Goal: Information Seeking & Learning: Learn about a topic

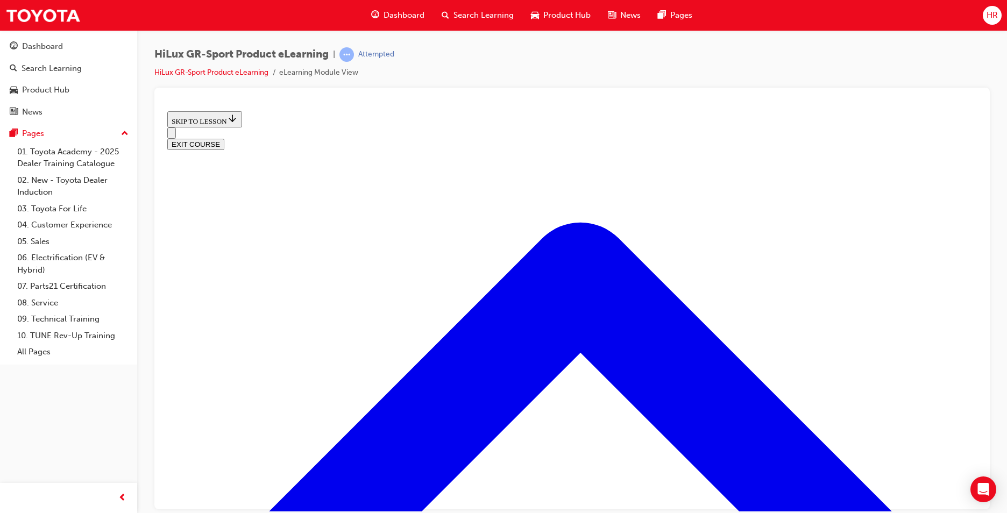
scroll to position [1382, 0]
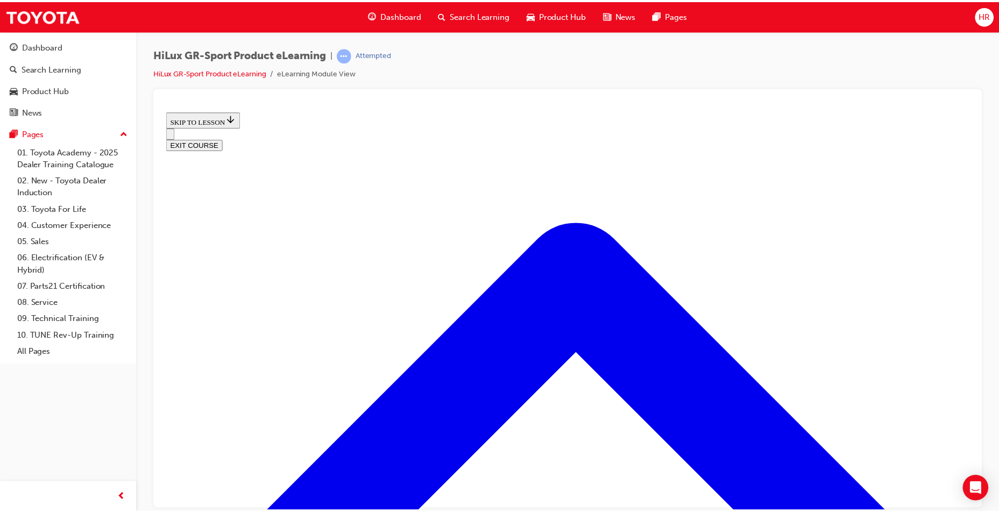
scroll to position [129, 0]
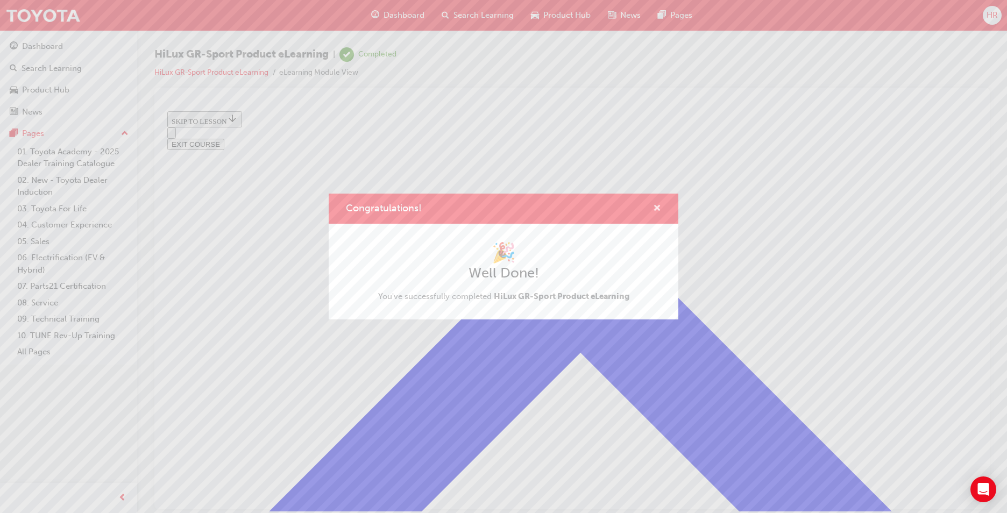
click at [654, 208] on span "cross-icon" at bounding box center [657, 209] width 8 height 10
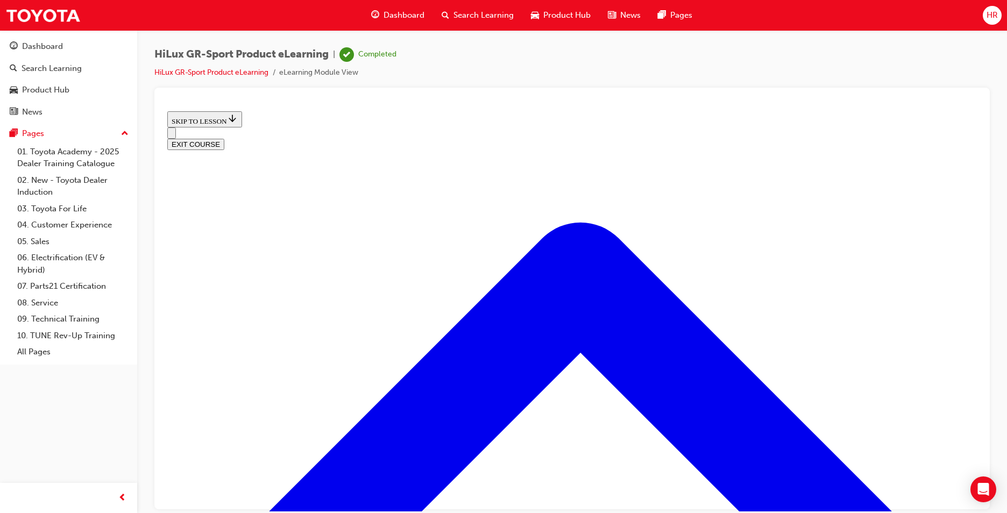
click at [224, 138] on button "EXIT COURSE" at bounding box center [195, 143] width 57 height 11
click at [386, 17] on span "Dashboard" at bounding box center [404, 15] width 41 height 12
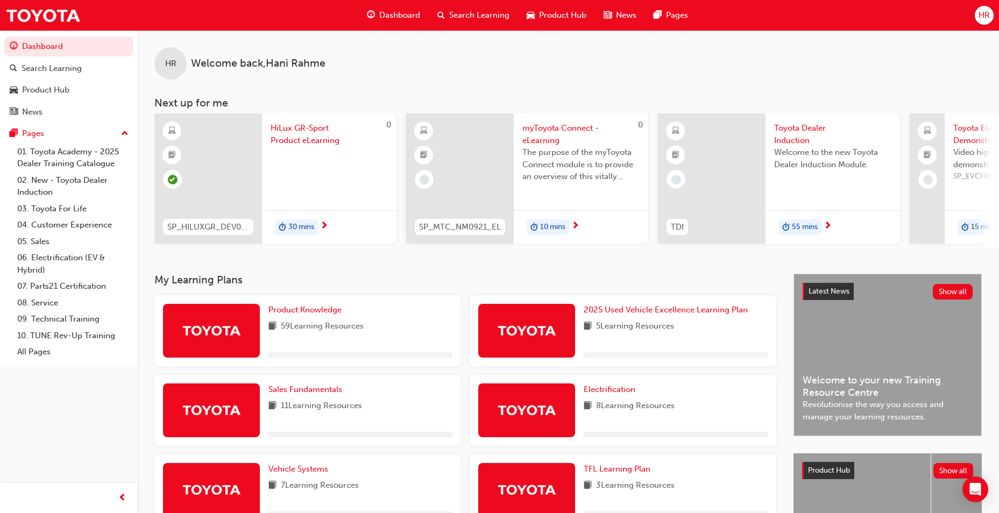
scroll to position [125, 0]
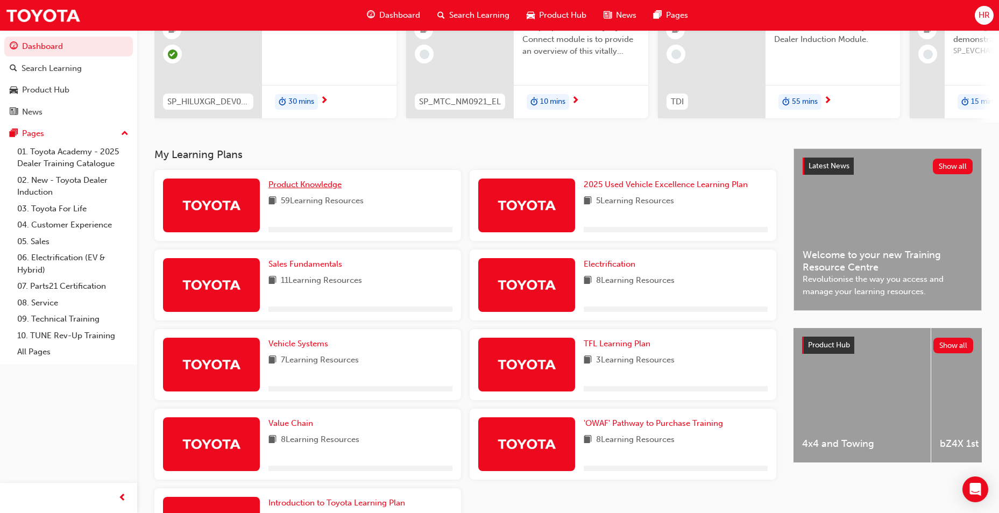
click at [313, 189] on span "Product Knowledge" at bounding box center [305, 185] width 73 height 10
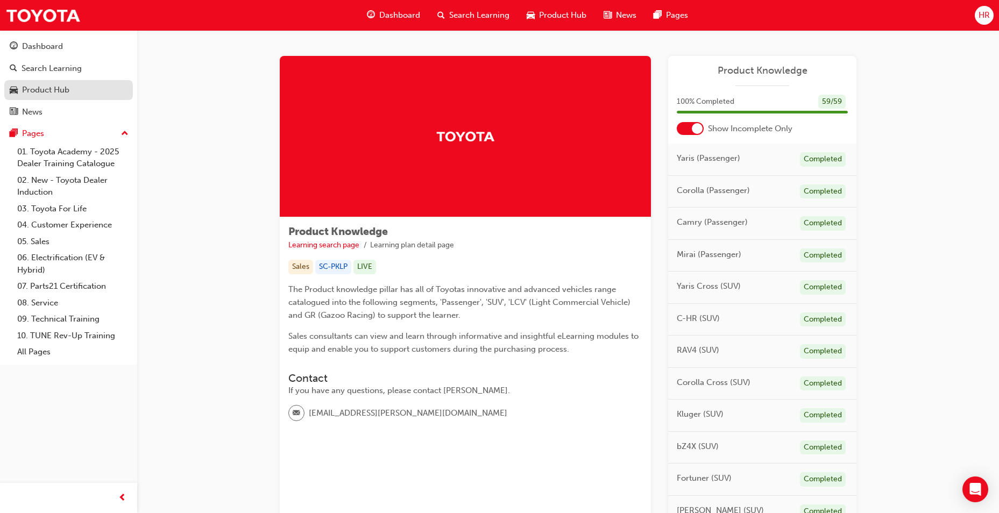
click at [65, 95] on div "Product Hub" at bounding box center [45, 90] width 47 height 12
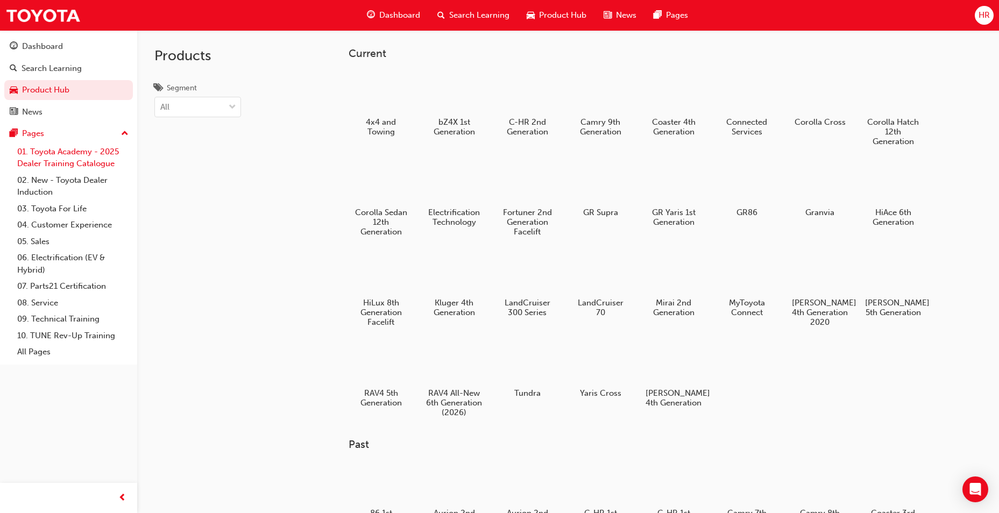
click at [50, 151] on link "01. Toyota Academy - 2025 Dealer Training Catalogue" at bounding box center [73, 158] width 120 height 29
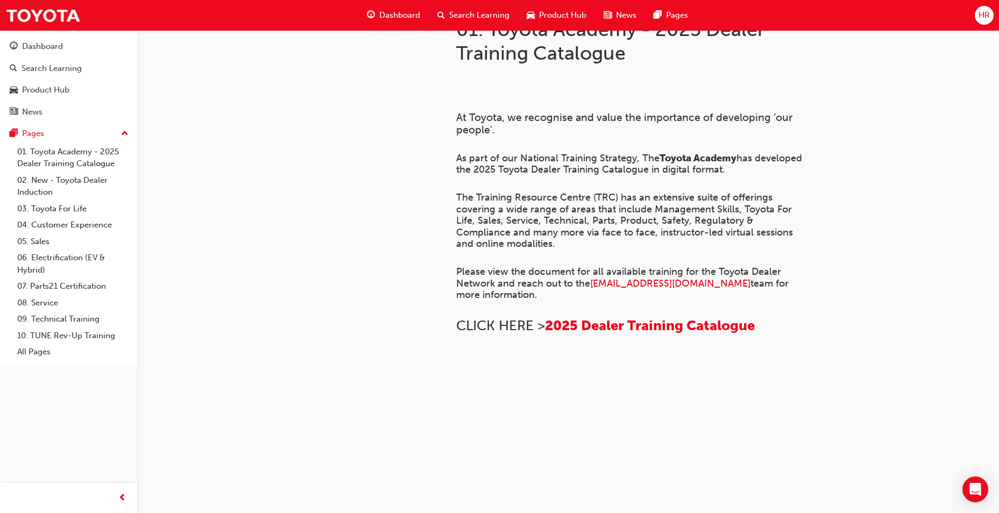
scroll to position [713, 0]
click at [46, 49] on div "Dashboard" at bounding box center [42, 46] width 41 height 12
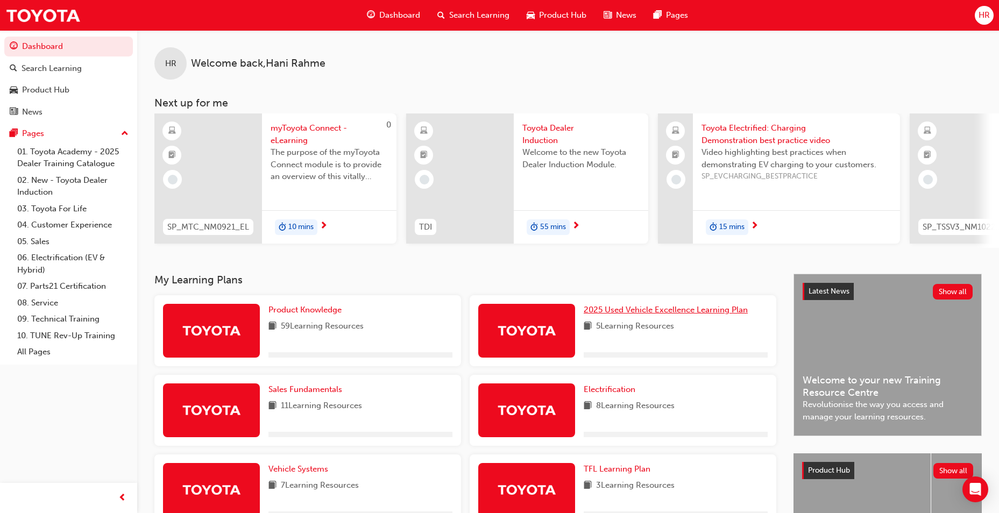
click at [663, 316] on link "2025 Used Vehicle Excellence Learning Plan" at bounding box center [668, 310] width 168 height 12
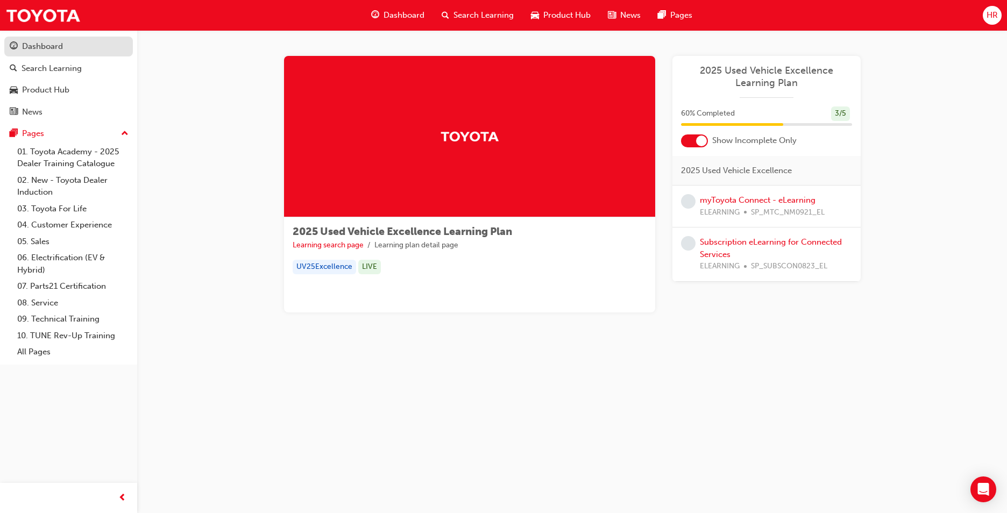
click at [48, 49] on div "Dashboard" at bounding box center [42, 46] width 41 height 12
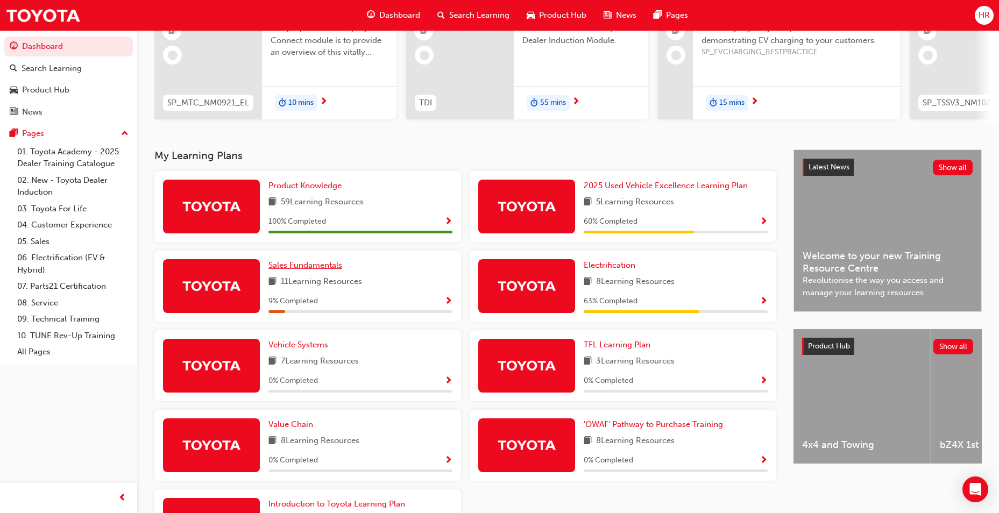
scroll to position [229, 0]
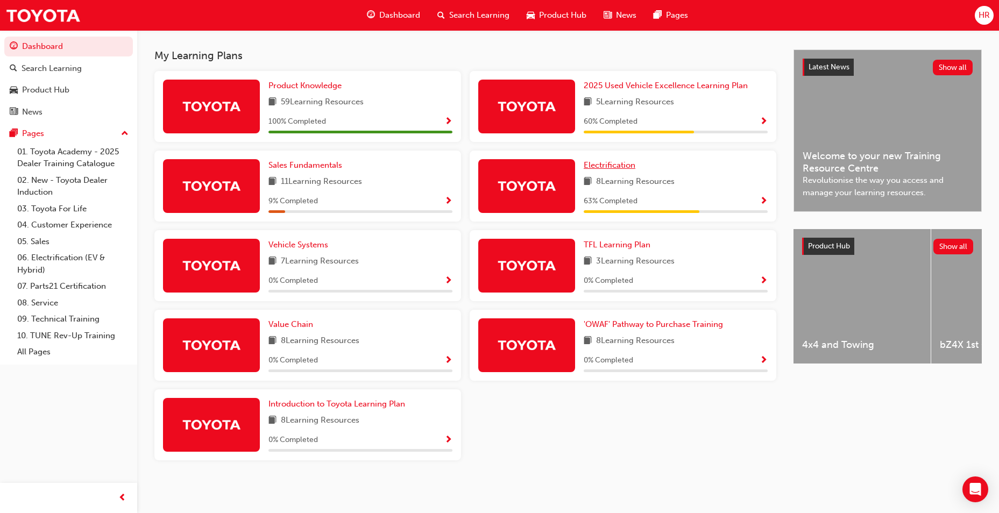
click at [609, 167] on span "Electrification" at bounding box center [610, 165] width 52 height 10
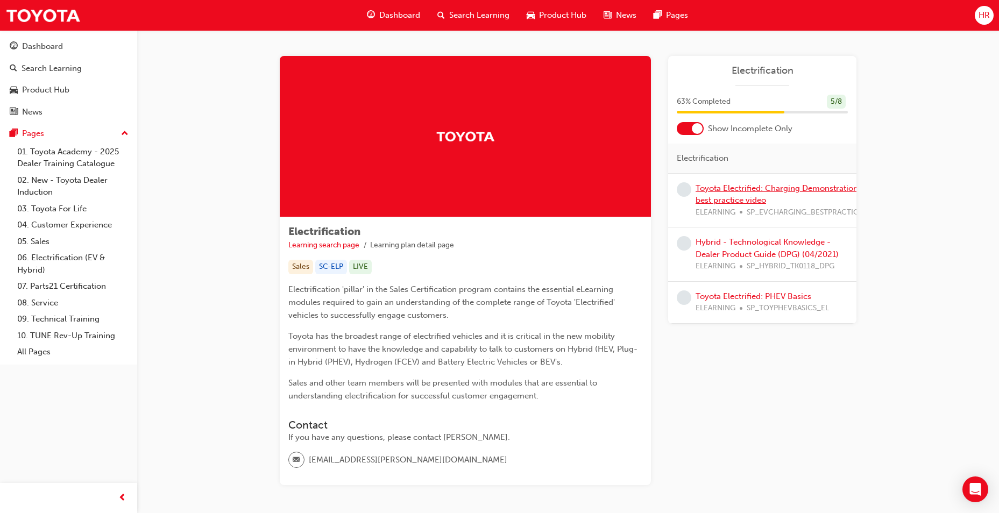
click at [732, 192] on link "Toyota Electrified: Charging Demonstration best practice video" at bounding box center [777, 195] width 163 height 22
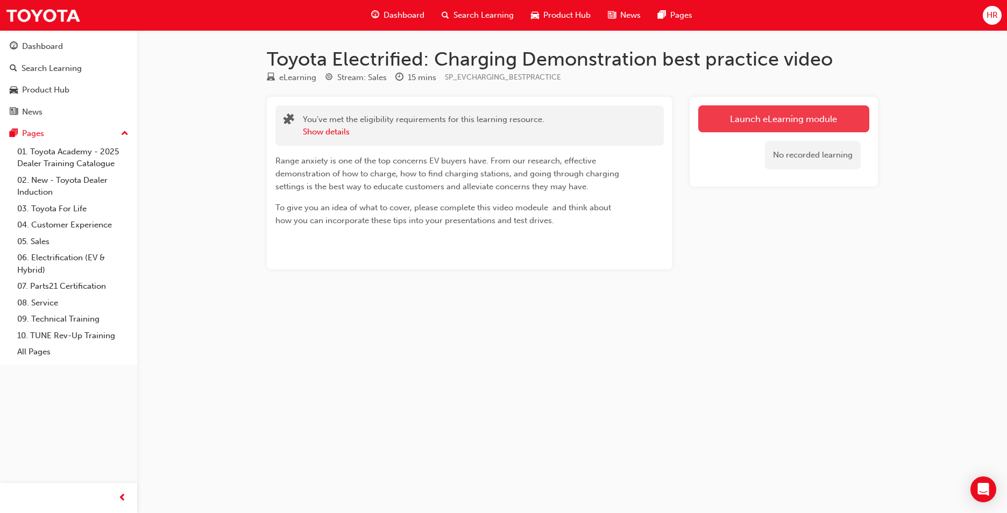
click at [746, 111] on link "Launch eLearning module" at bounding box center [784, 118] width 171 height 27
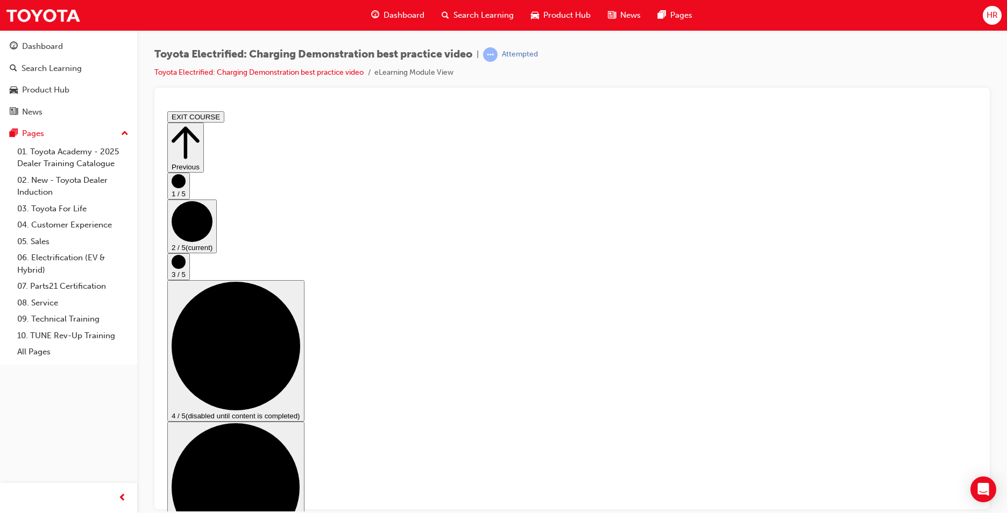
scroll to position [0, 0]
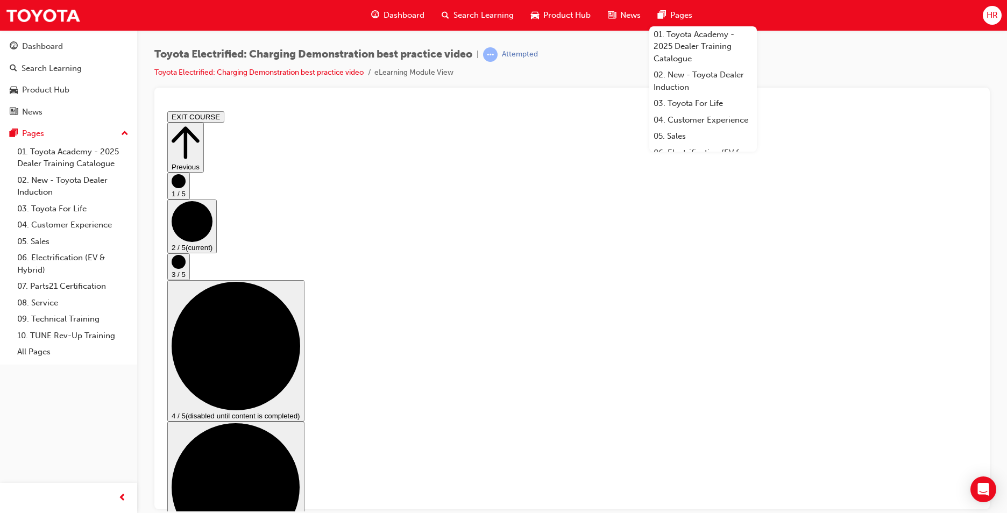
click at [793, 43] on div "Toyota Electrified: Charging Demonstration best practice video | Attempted Toyo…" at bounding box center [572, 258] width 870 height 456
click at [675, 17] on span "Pages" at bounding box center [682, 15] width 22 height 12
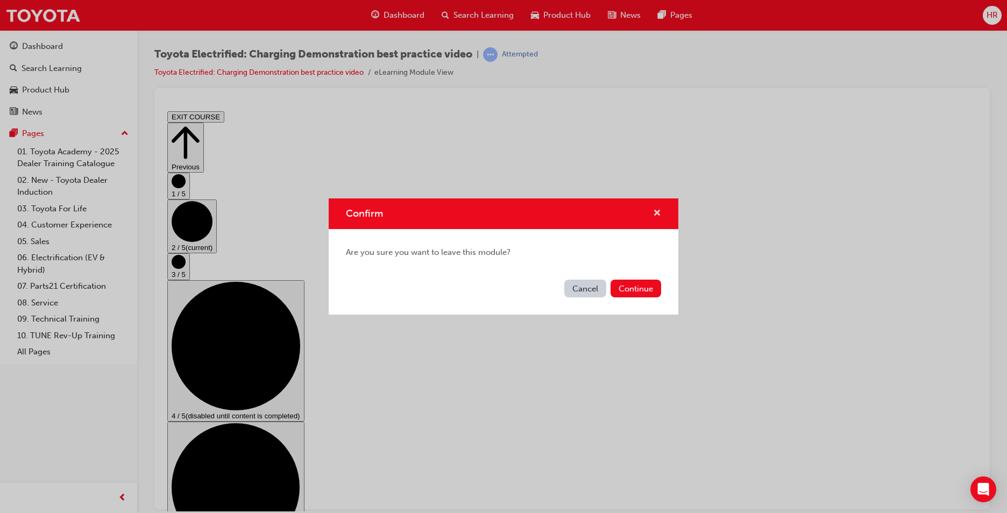
click at [659, 209] on span "cross-icon" at bounding box center [657, 214] width 8 height 10
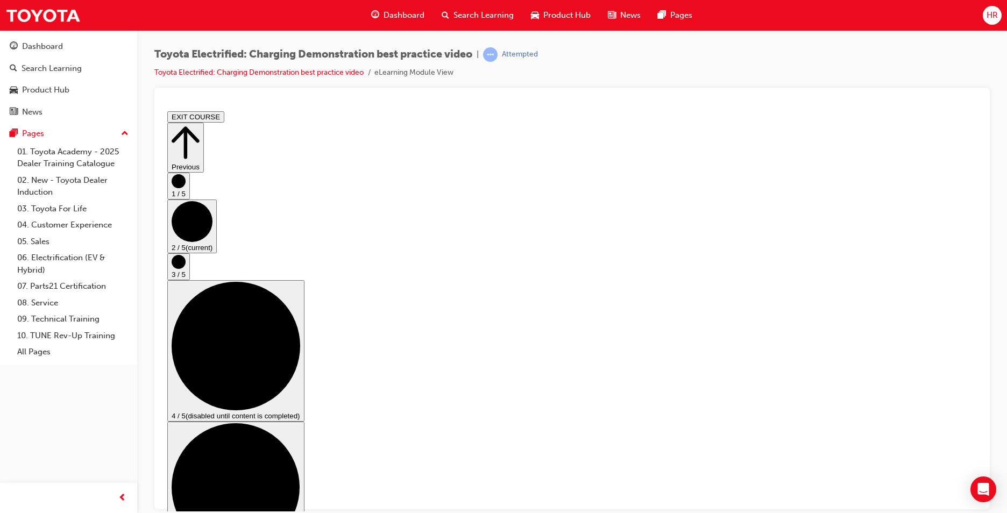
click at [186, 215] on circle "Step controls" at bounding box center [179, 208] width 14 height 14
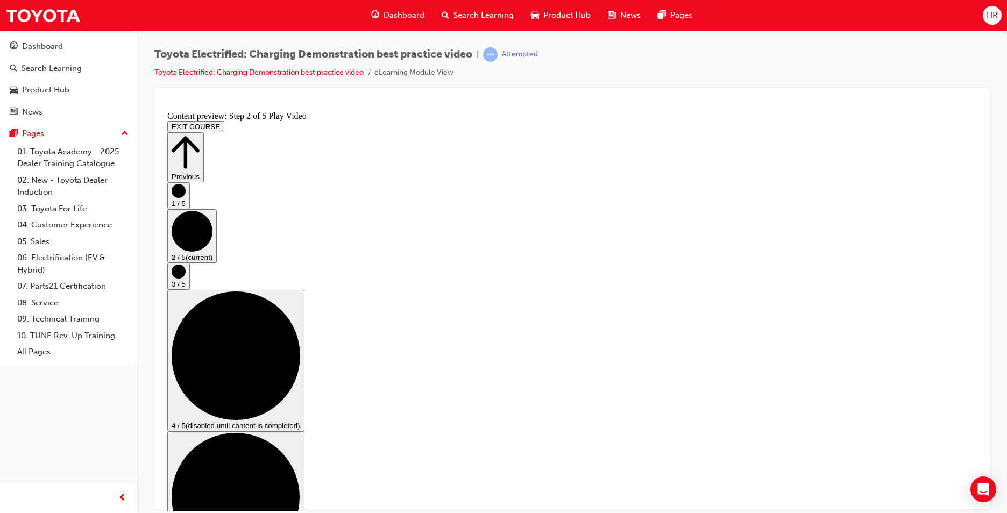
click at [186, 278] on circle "Step controls" at bounding box center [179, 271] width 14 height 14
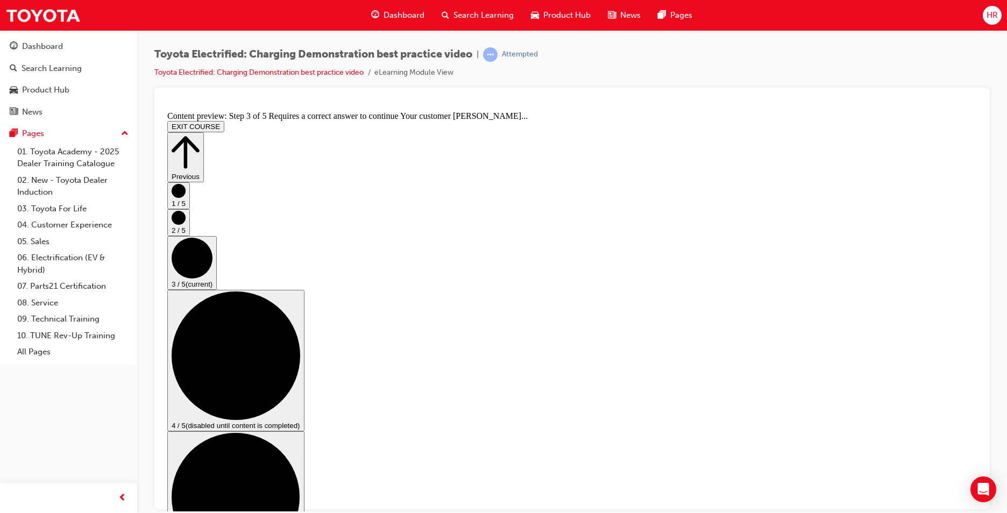
scroll to position [125, 0]
checkbox input "true"
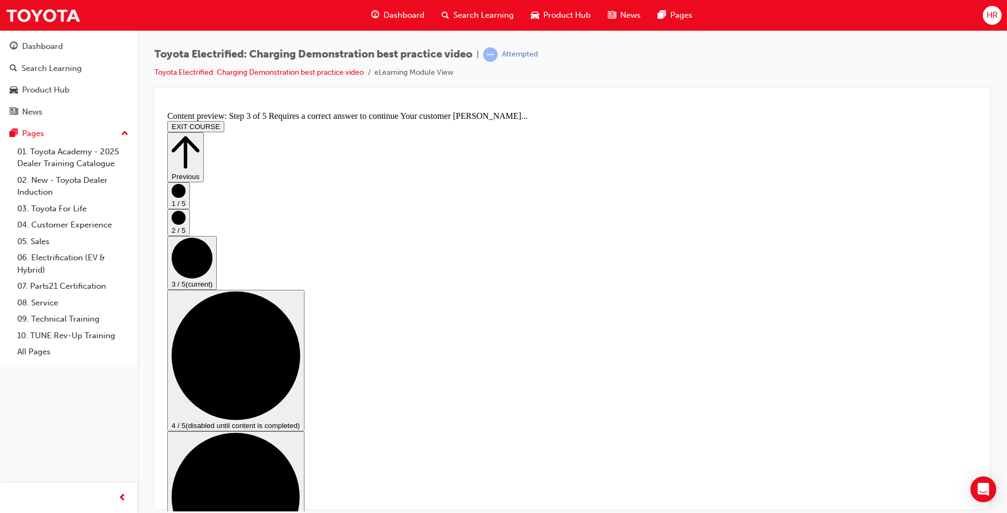
checkbox input "true"
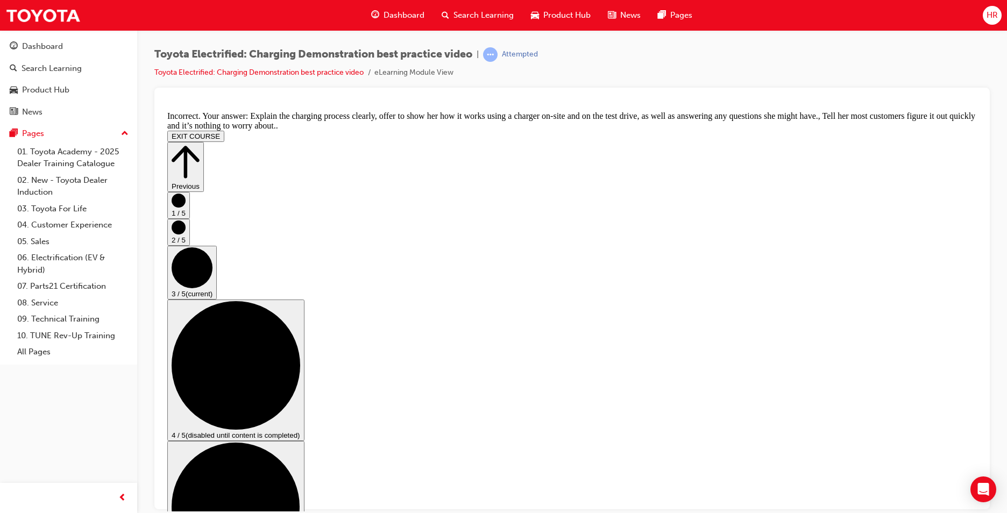
scroll to position [207, 0]
drag, startPoint x: 587, startPoint y: 447, endPoint x: 581, endPoint y: 442, distance: 7.2
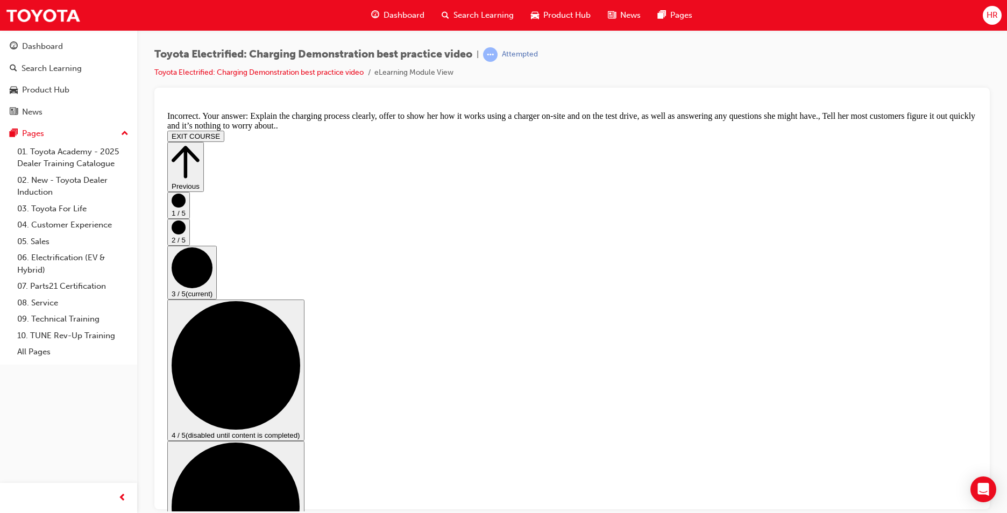
checkbox input "false"
checkbox input "true"
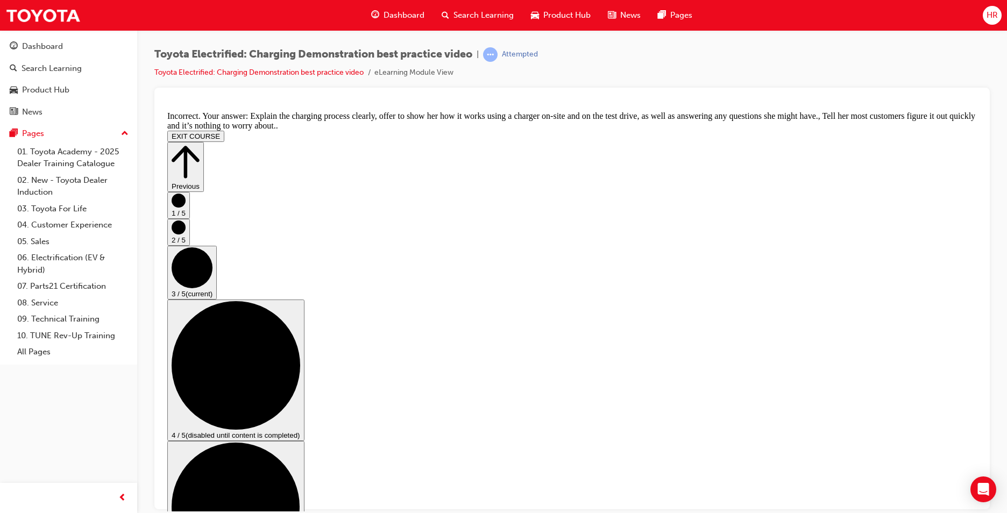
scroll to position [136, 0]
drag, startPoint x: 569, startPoint y: 458, endPoint x: 566, endPoint y: 447, distance: 12.3
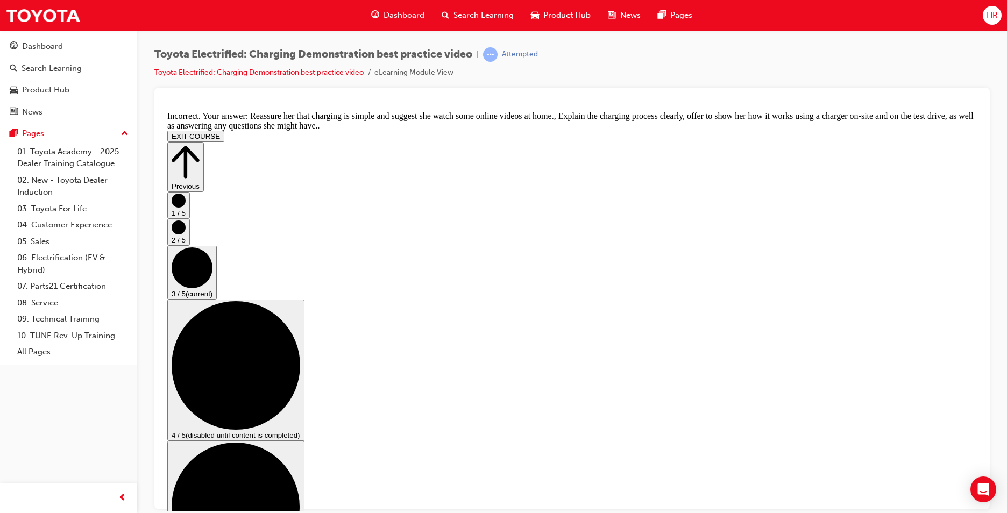
checkbox input "true"
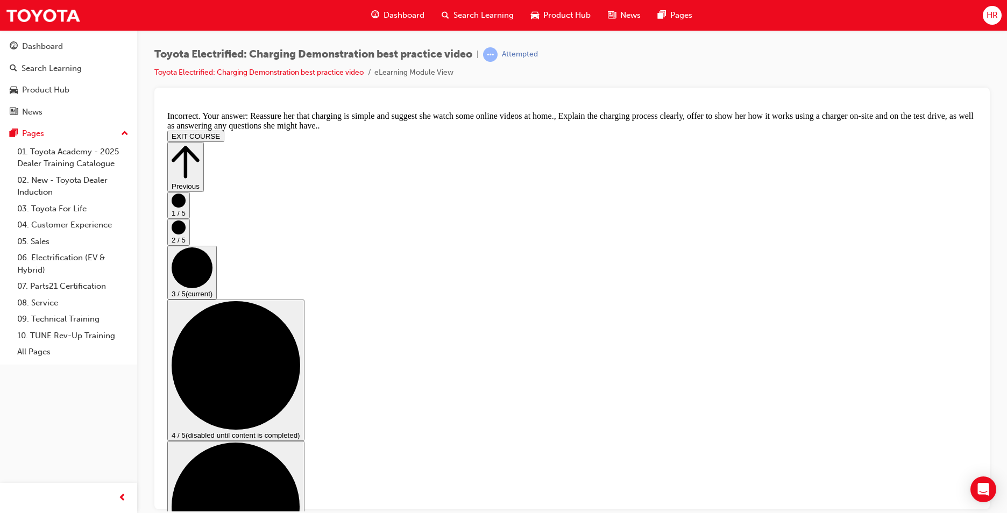
drag, startPoint x: 469, startPoint y: 427, endPoint x: 474, endPoint y: 424, distance: 6.1
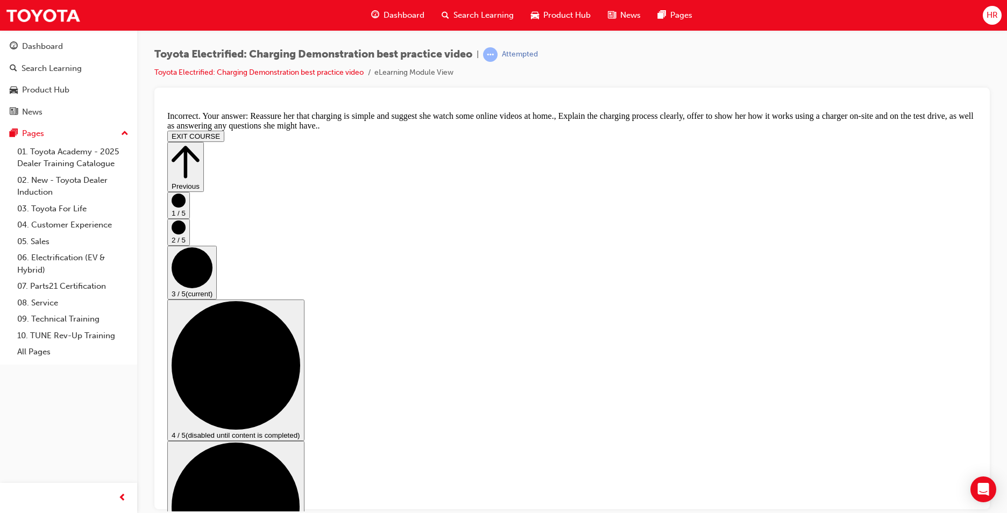
checkbox input "false"
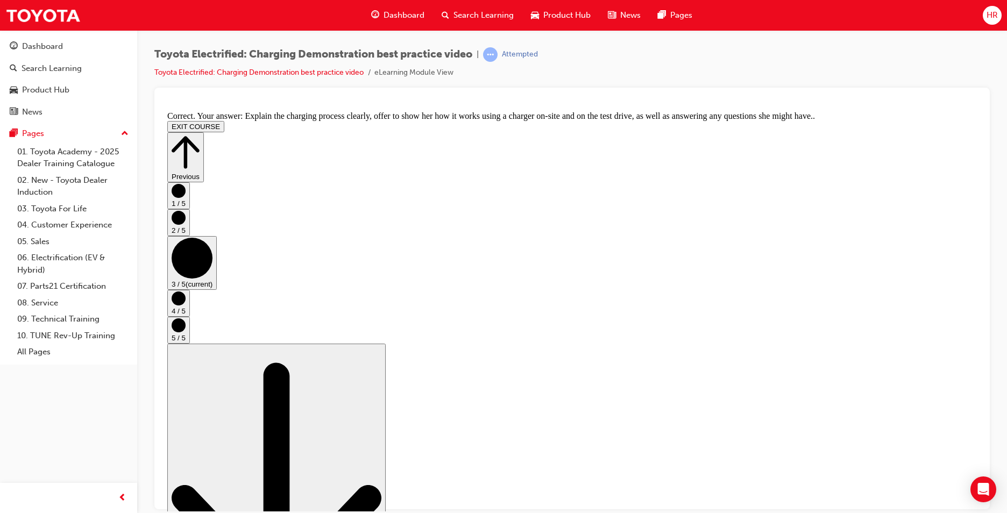
click at [186, 305] on circle "Step controls" at bounding box center [179, 298] width 14 height 14
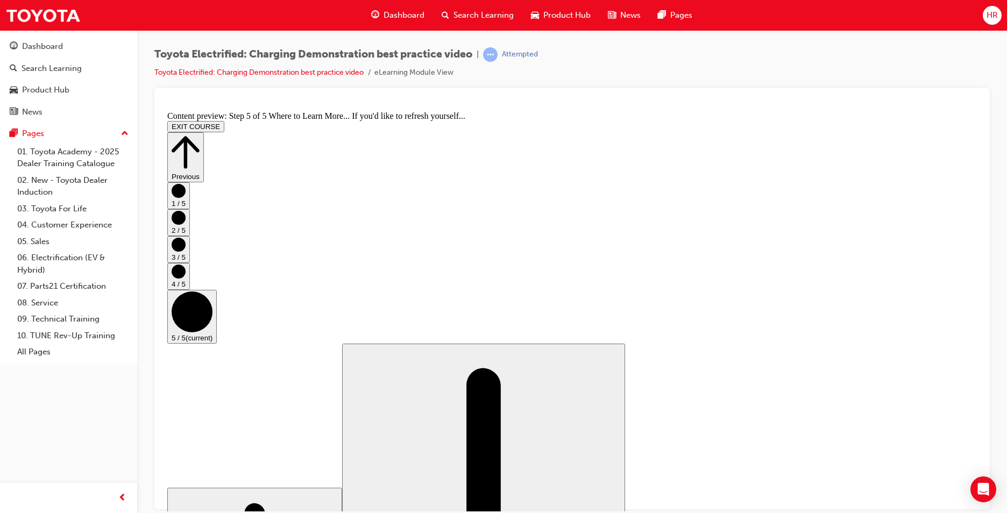
scroll to position [90, 0]
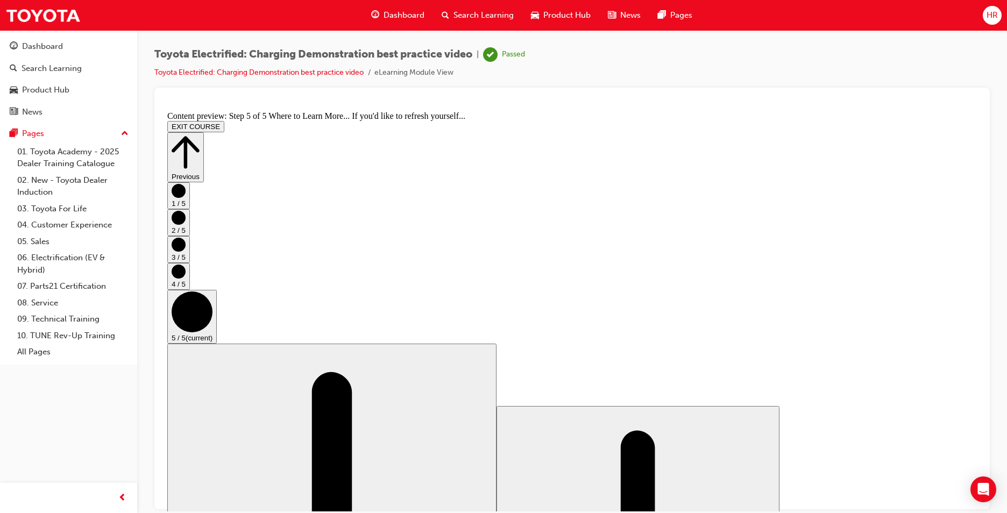
click at [224, 121] on button "EXIT COURSE" at bounding box center [195, 126] width 57 height 11
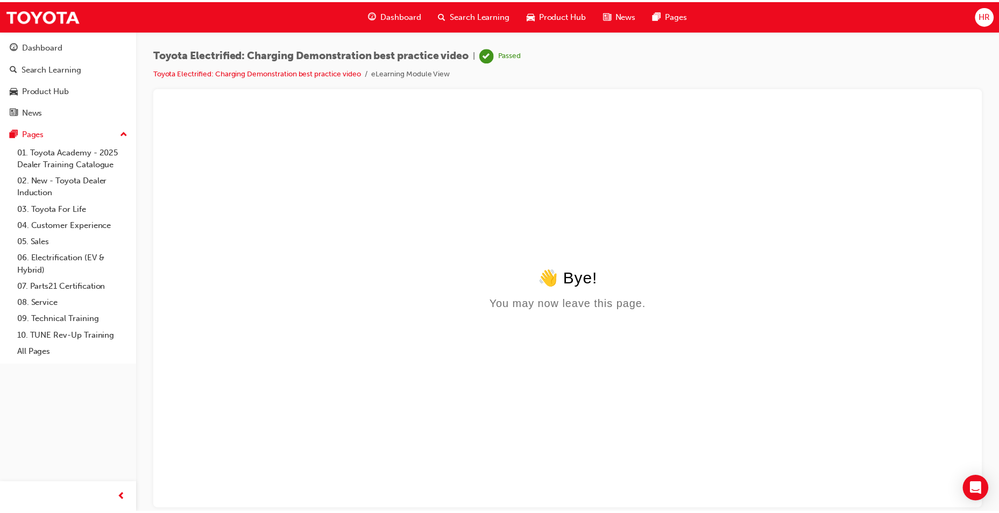
scroll to position [0, 0]
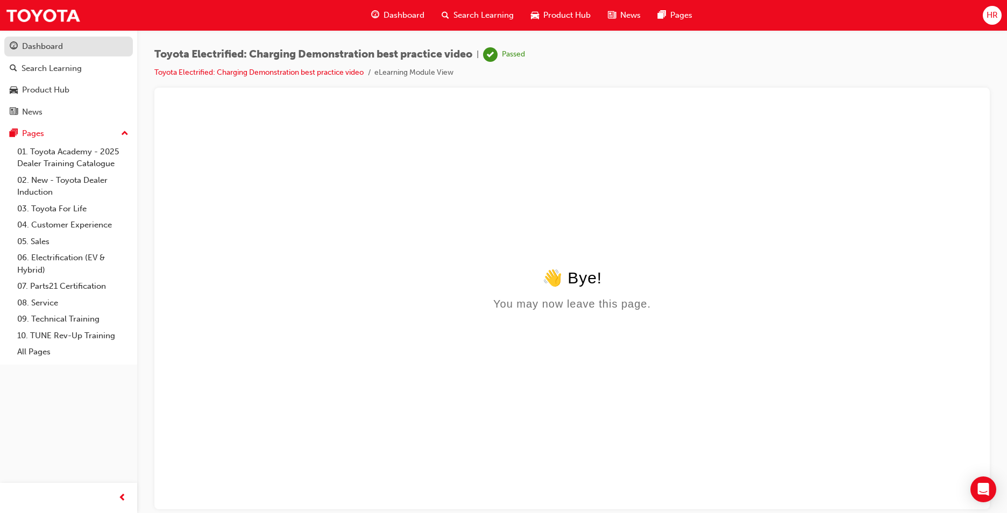
click at [46, 46] on div "Dashboard" at bounding box center [42, 46] width 41 height 12
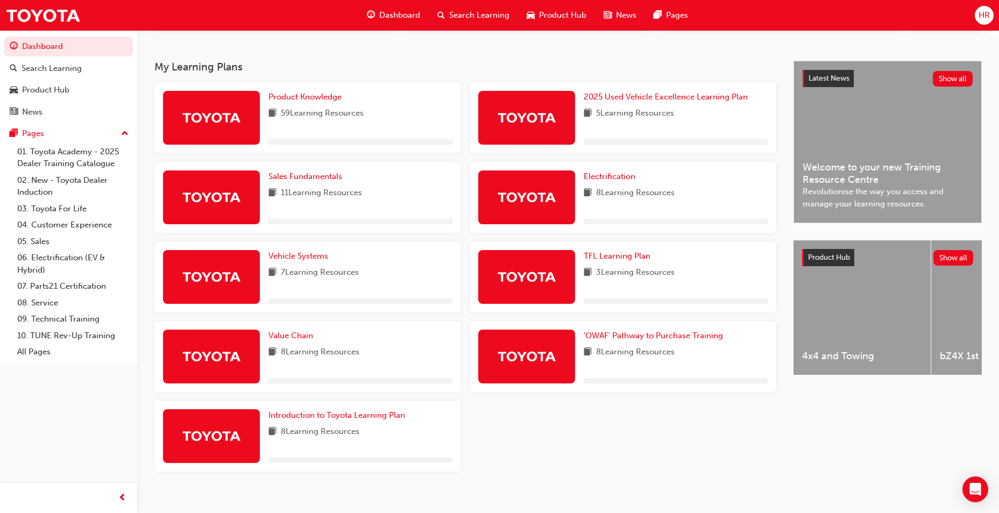
scroll to position [229, 0]
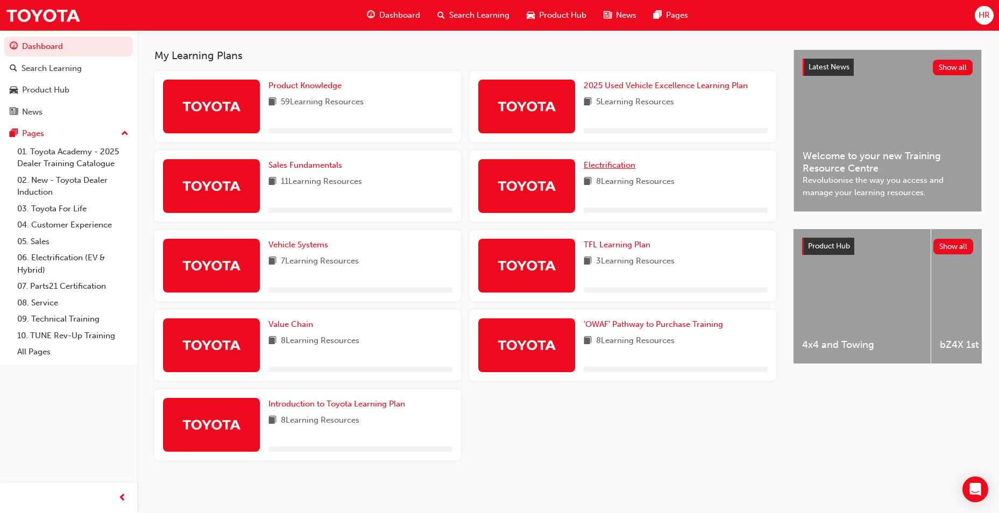
click at [612, 164] on span "Electrification" at bounding box center [610, 165] width 52 height 10
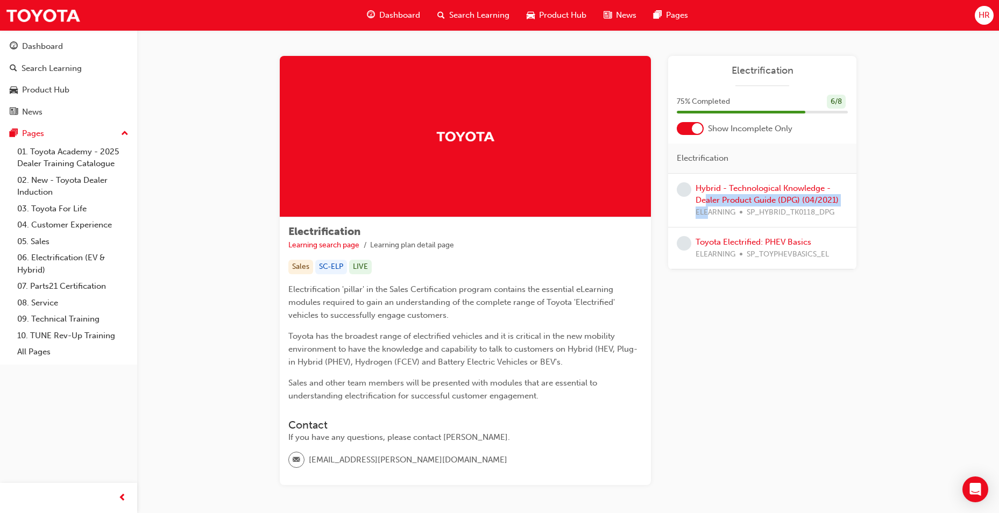
click at [709, 206] on div "Hybrid - Technological Knowledge - Dealer Product Guide (DPG) (04/2021) ELEARNI…" at bounding box center [772, 200] width 152 height 37
drag, startPoint x: 709, startPoint y: 206, endPoint x: 687, endPoint y: 204, distance: 21.6
click at [687, 204] on div at bounding box center [684, 200] width 15 height 37
click at [712, 195] on link "Hybrid - Technological Knowledge - Dealer Product Guide (DPG) (04/2021)" at bounding box center [767, 195] width 143 height 22
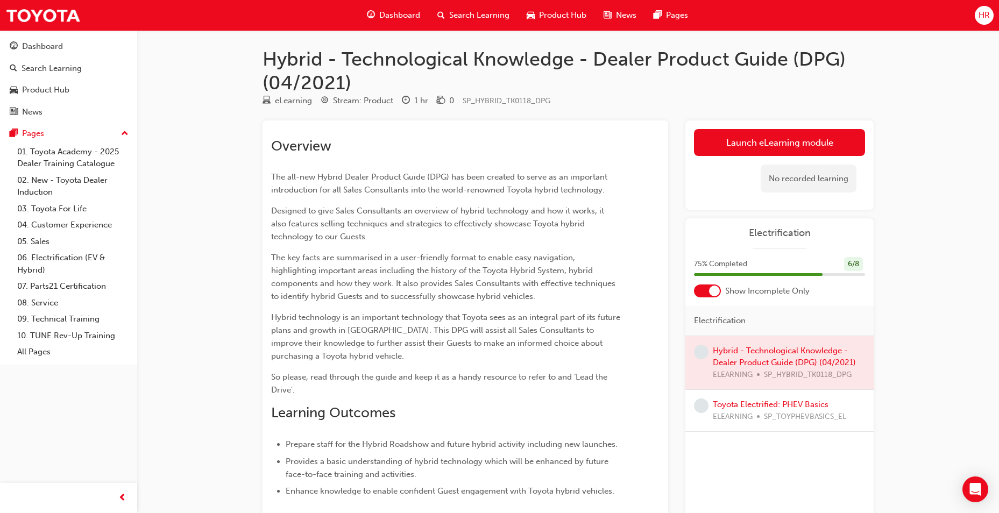
click at [799, 140] on link "Launch eLearning module" at bounding box center [779, 142] width 171 height 27
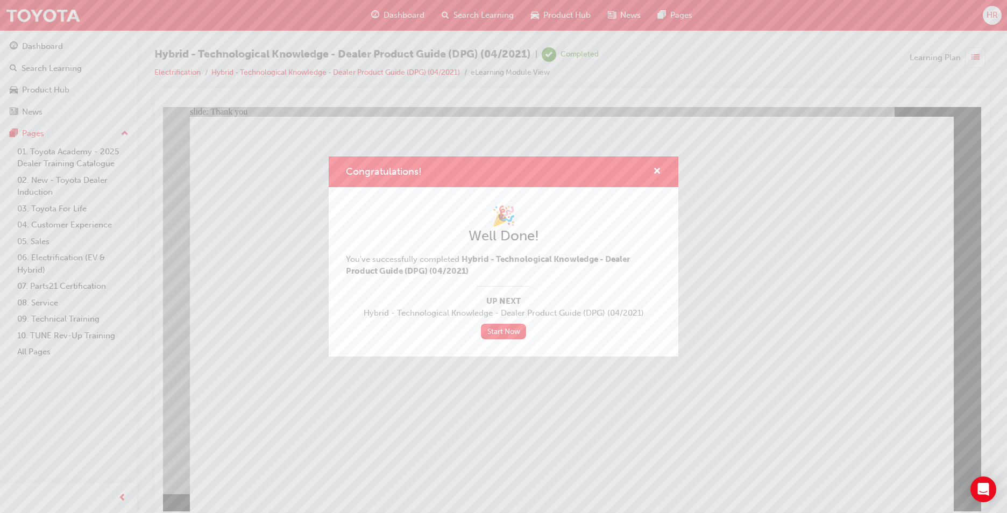
click at [986, 68] on div "Congratulations! 🎉 Well Done! You've successfully completed Hybrid - Technologi…" at bounding box center [503, 256] width 1007 height 513
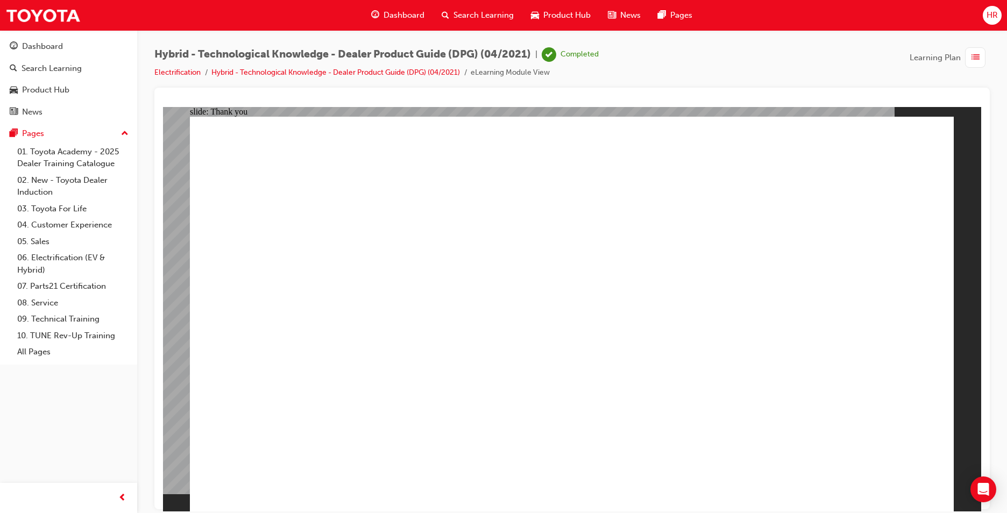
click at [984, 62] on div "button" at bounding box center [975, 57] width 20 height 20
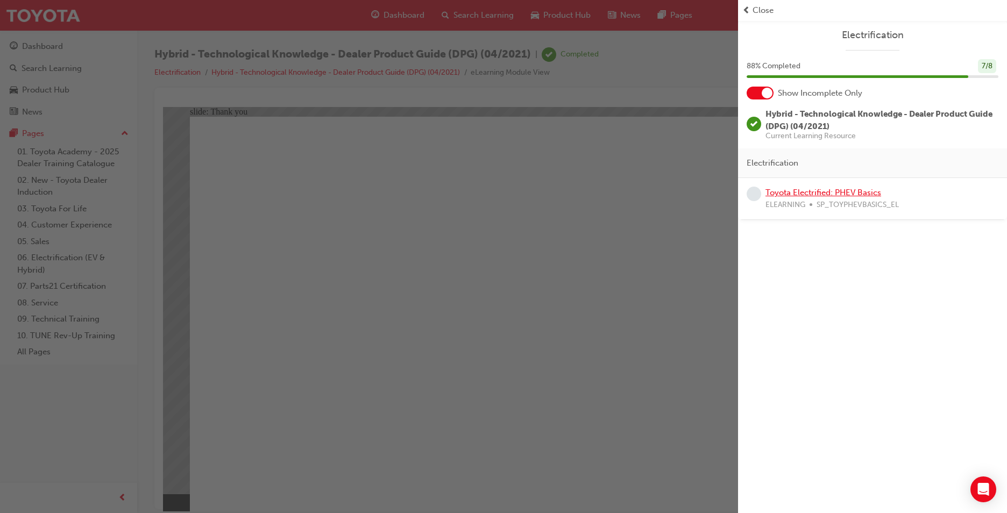
click at [806, 193] on link "Toyota Electrified: PHEV Basics" at bounding box center [824, 193] width 116 height 10
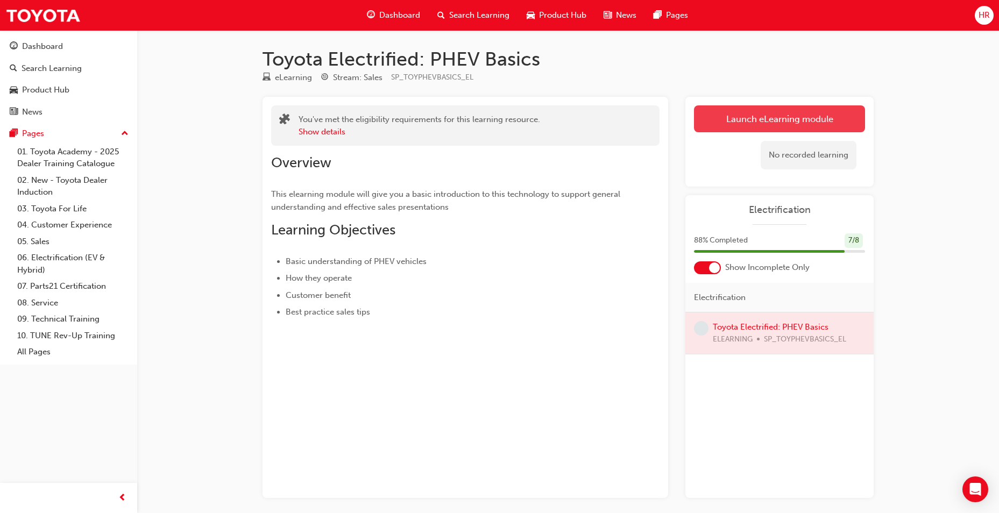
click at [759, 129] on link "Launch eLearning module" at bounding box center [779, 118] width 171 height 27
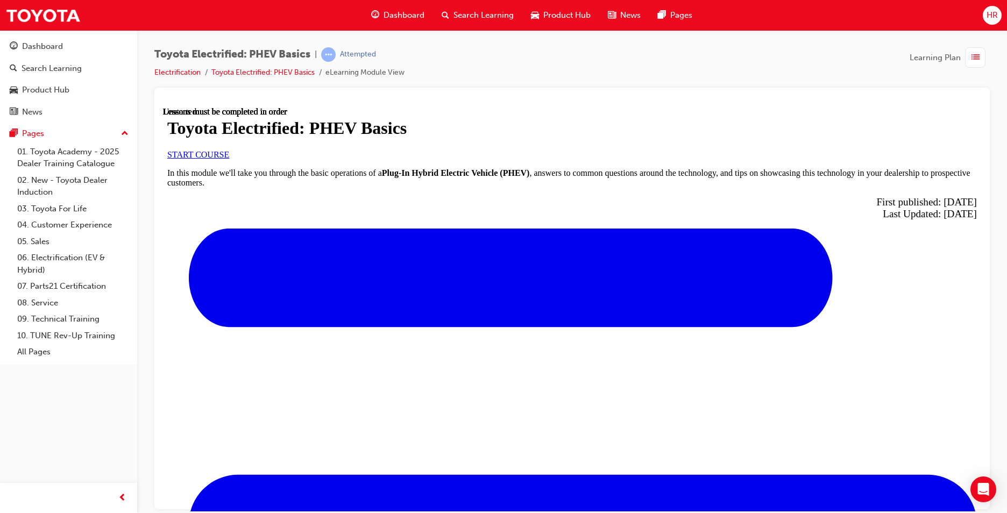
click at [229, 159] on link "START COURSE" at bounding box center [198, 154] width 62 height 9
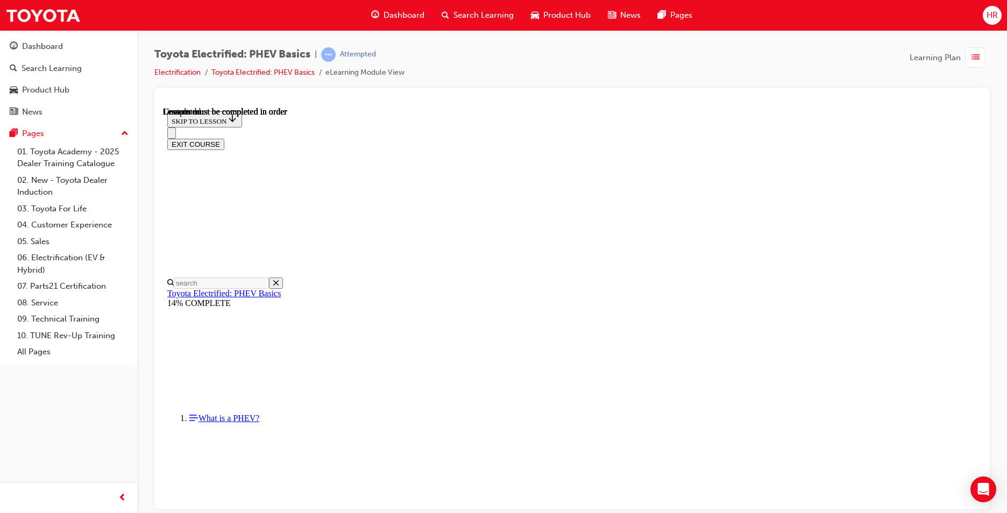
scroll to position [661, 0]
drag, startPoint x: 627, startPoint y: 495, endPoint x: 627, endPoint y: 488, distance: 7.0
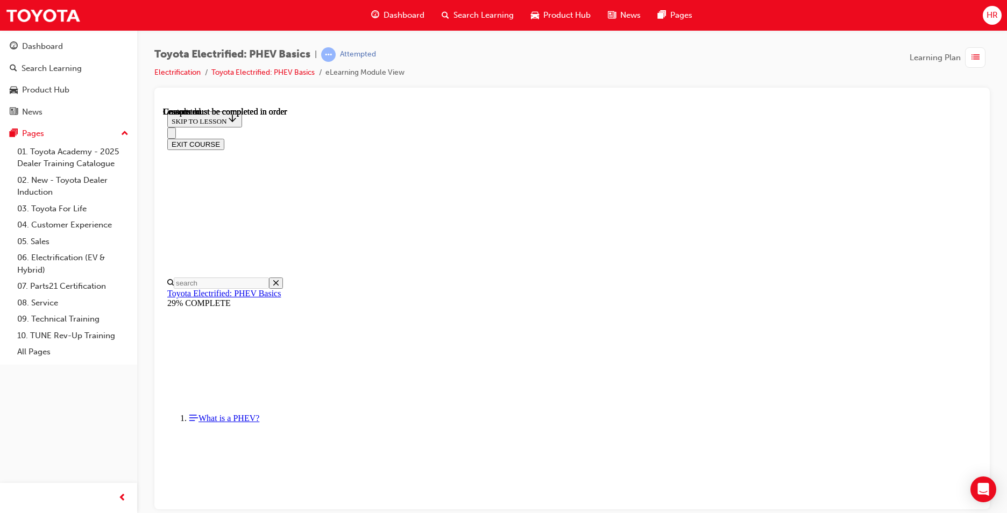
drag, startPoint x: 643, startPoint y: 456, endPoint x: 637, endPoint y: 441, distance: 16.7
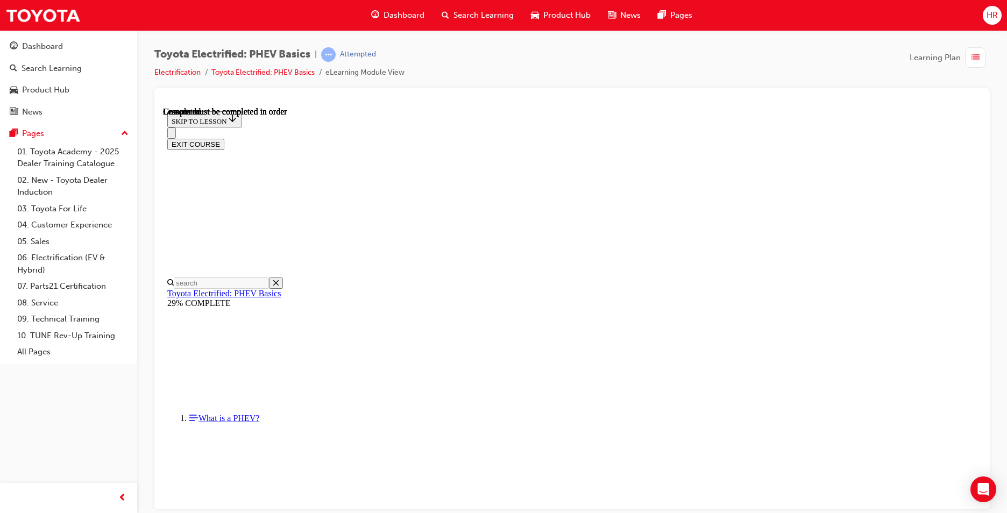
scroll to position [136, 0]
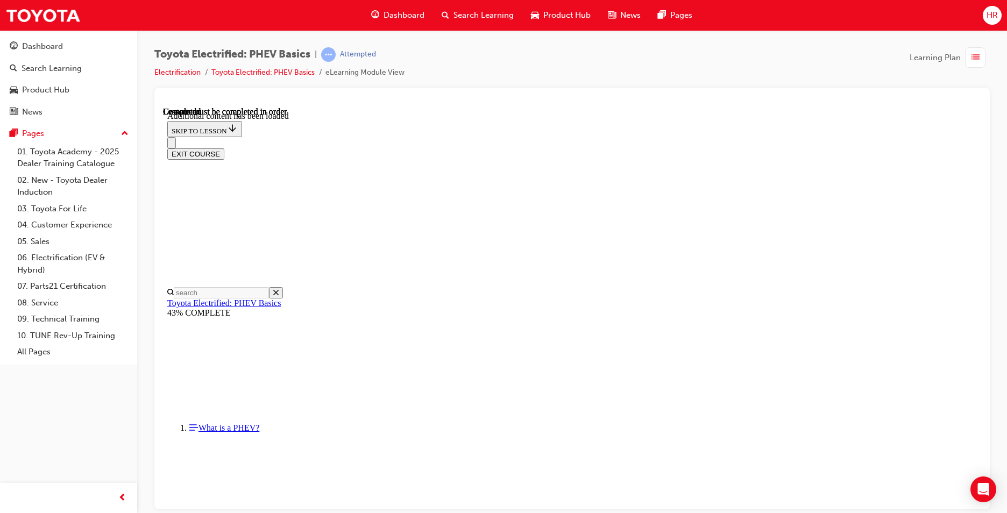
scroll to position [207, 0]
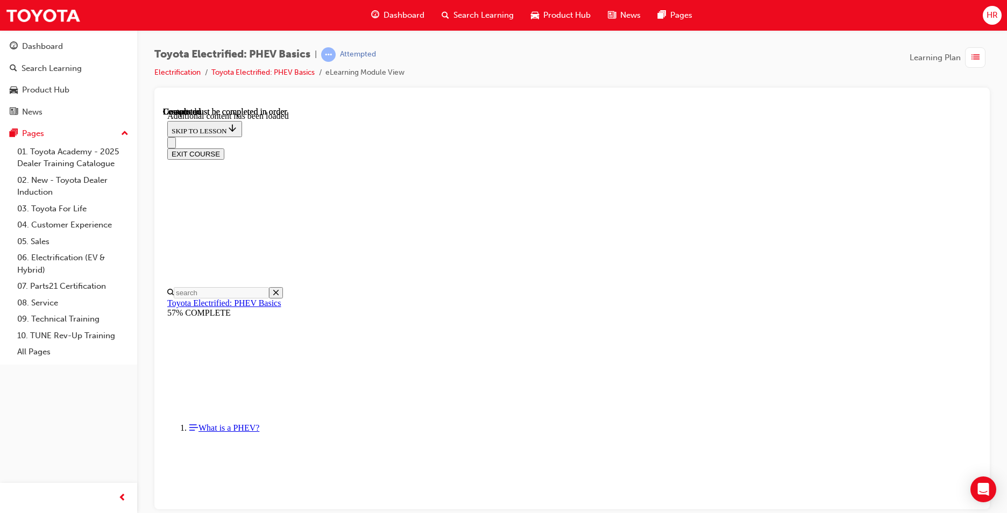
drag, startPoint x: 629, startPoint y: 153, endPoint x: 632, endPoint y: 132, distance: 21.9
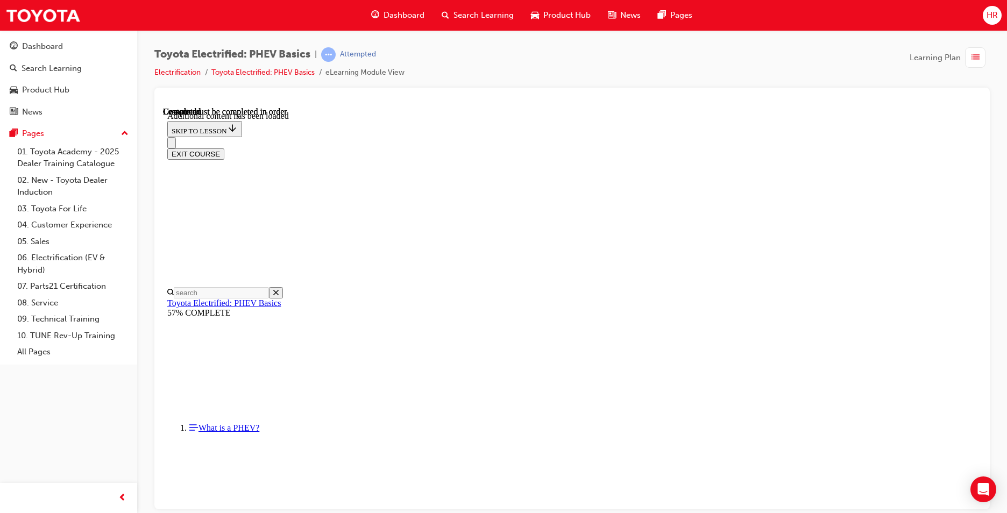
scroll to position [151, 0]
drag, startPoint x: 564, startPoint y: 196, endPoint x: 572, endPoint y: 183, distance: 15.0
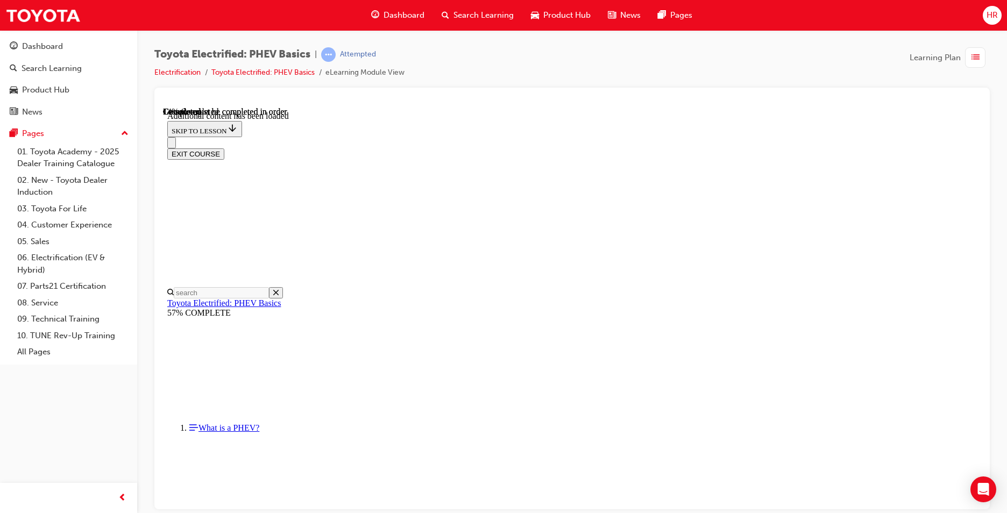
drag, startPoint x: 527, startPoint y: 474, endPoint x: 526, endPoint y: 464, distance: 10.3
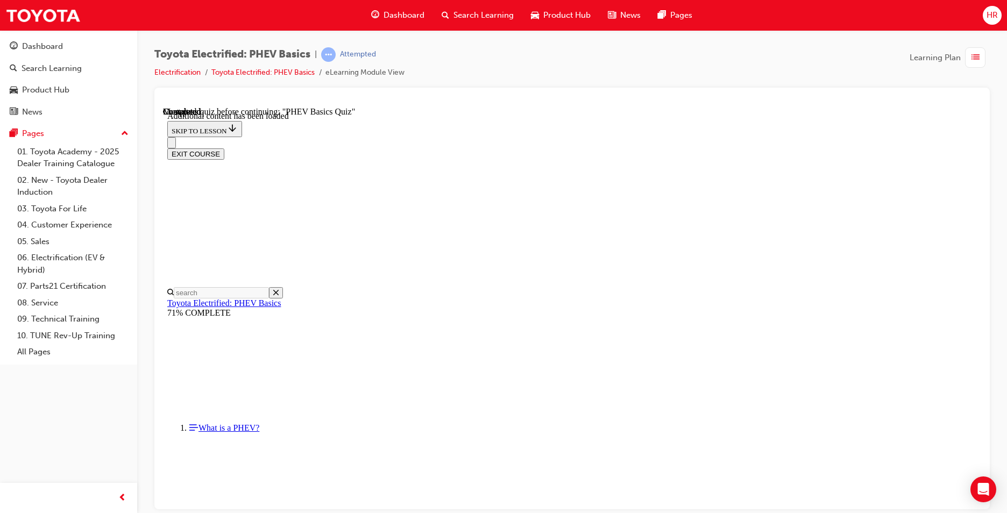
radio input "true"
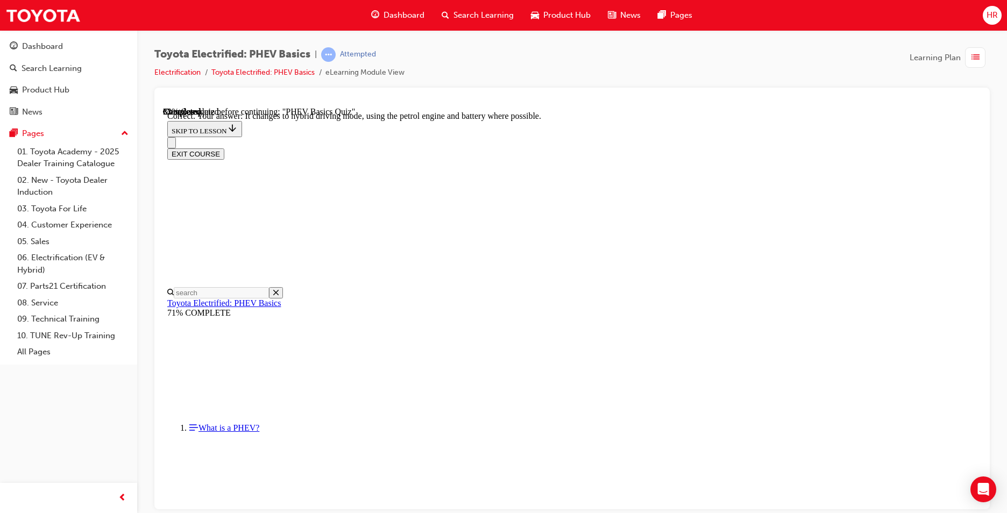
scroll to position [85, 0]
radio input "true"
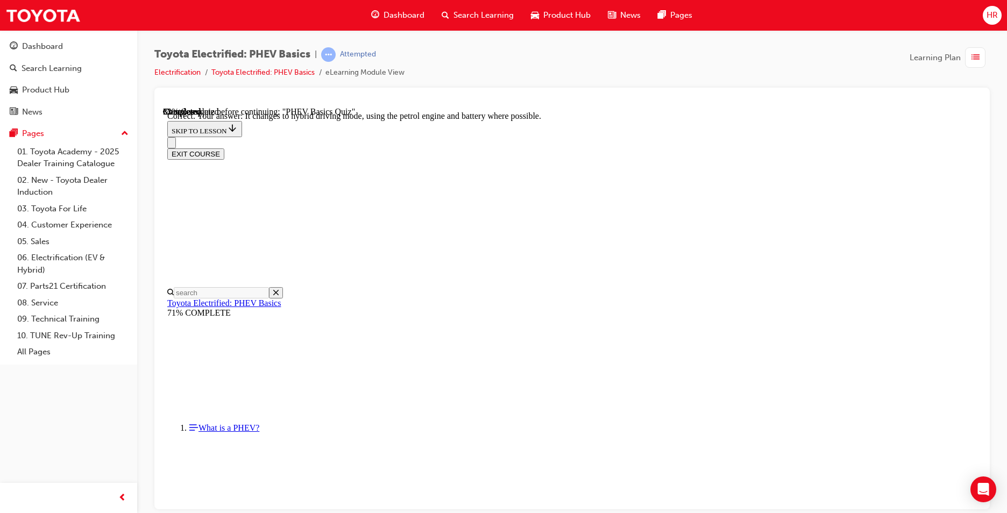
radio input "true"
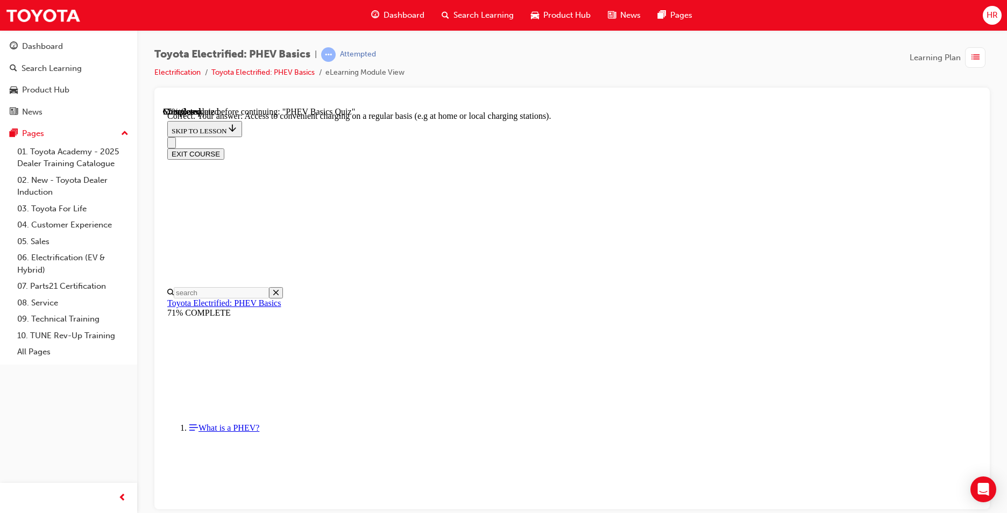
scroll to position [230, 0]
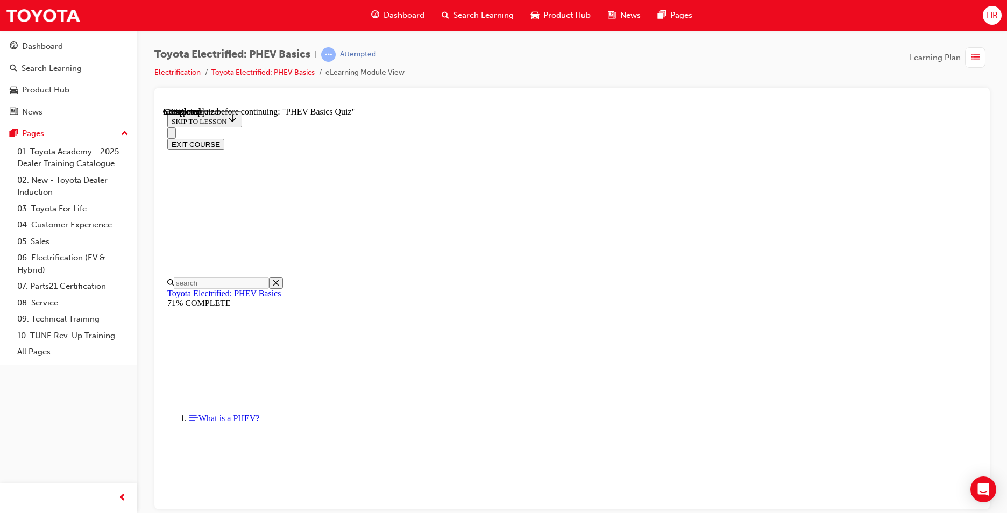
radio input "true"
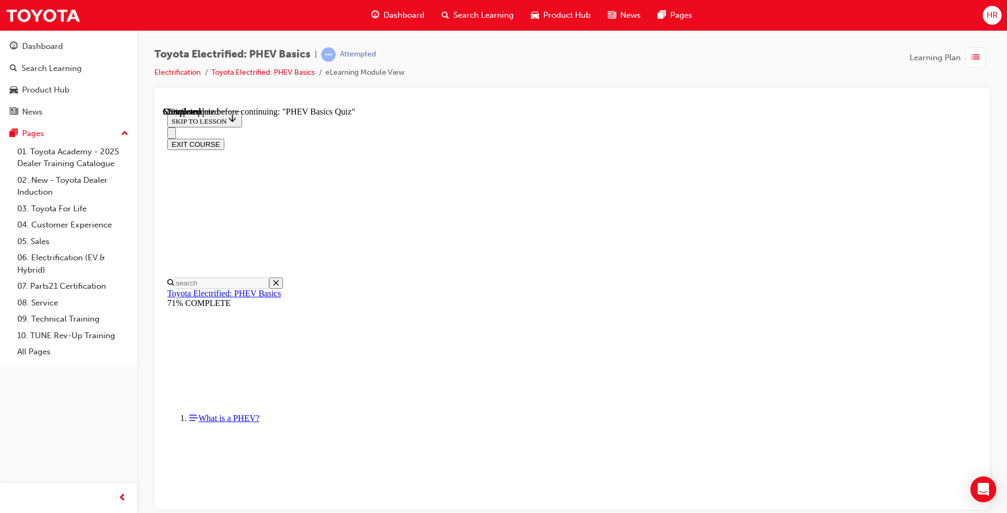
radio input "true"
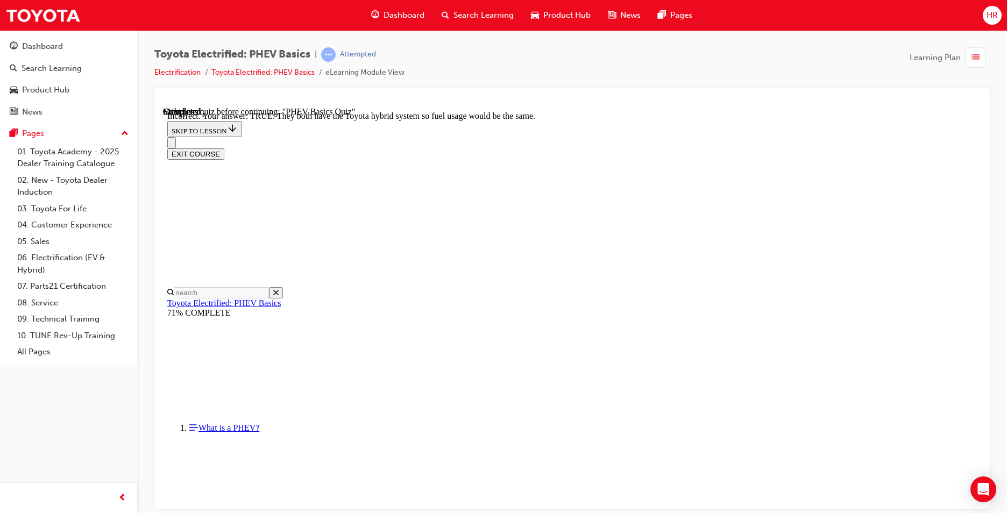
scroll to position [166, 0]
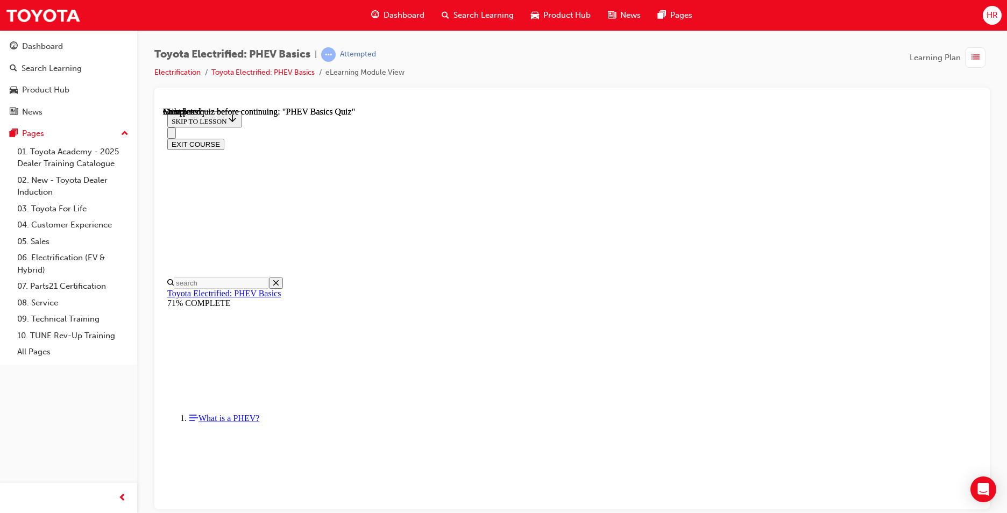
scroll to position [180, 0]
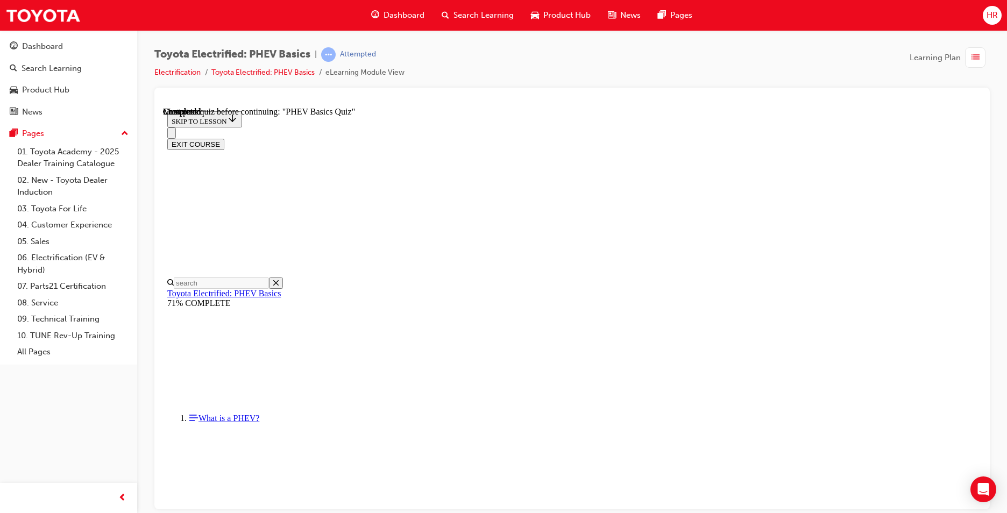
radio input "true"
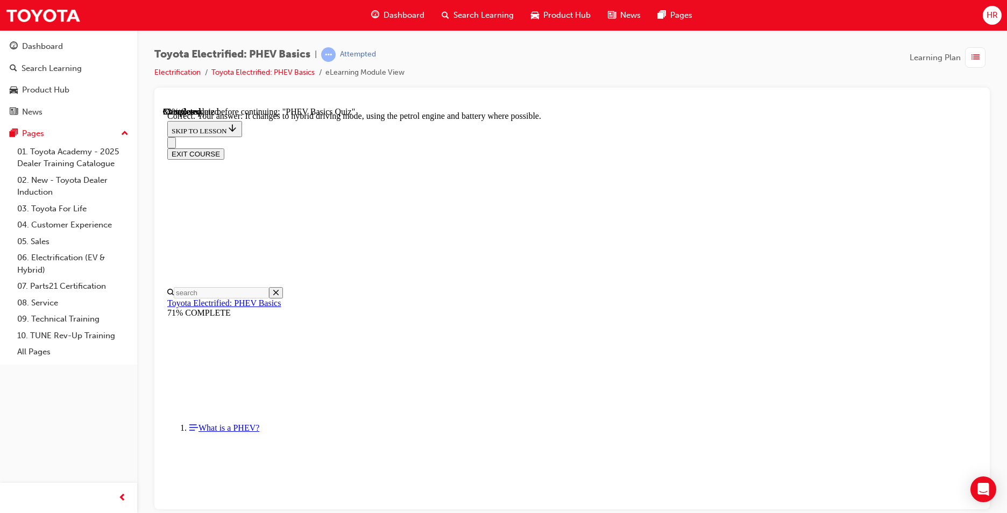
scroll to position [97, 0]
drag, startPoint x: 549, startPoint y: 327, endPoint x: 544, endPoint y: 322, distance: 7.2
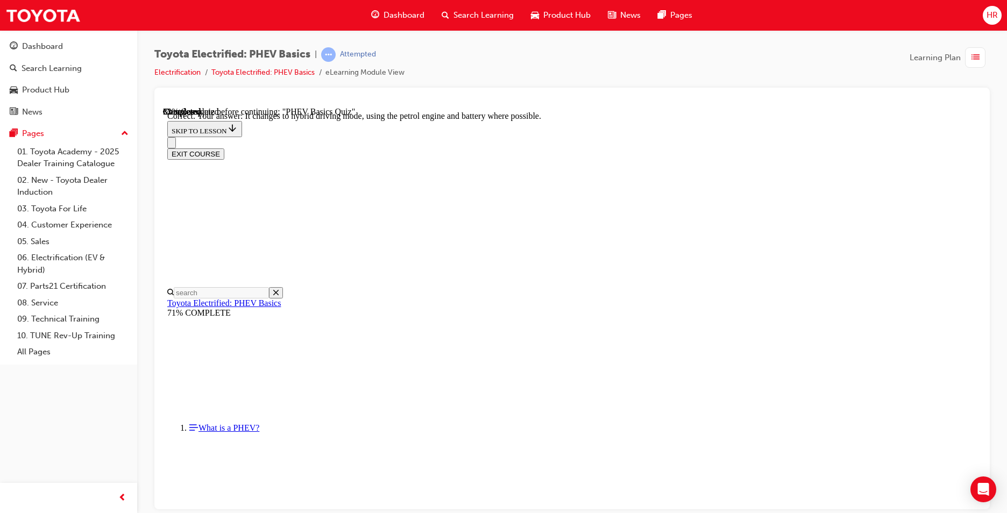
drag, startPoint x: 544, startPoint y: 322, endPoint x: 448, endPoint y: 336, distance: 96.3
radio input "true"
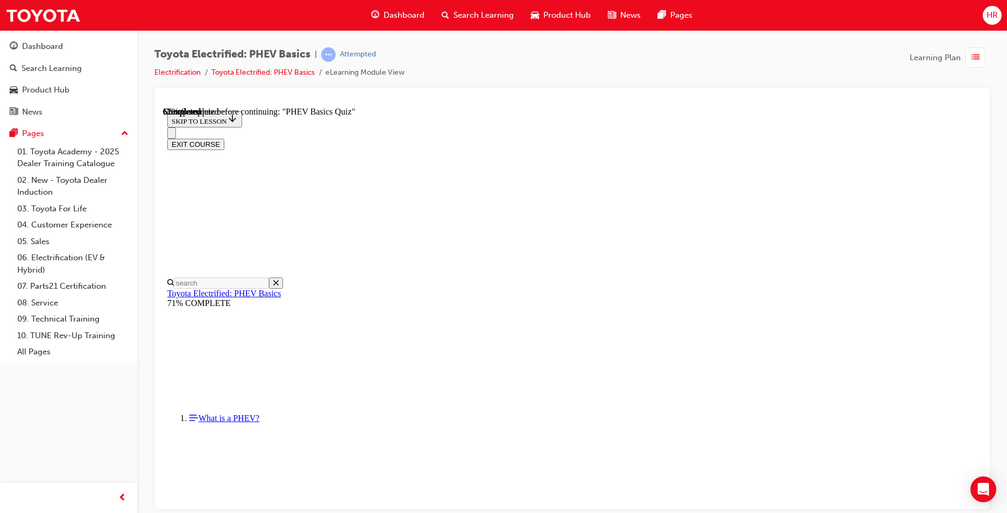
radio input "true"
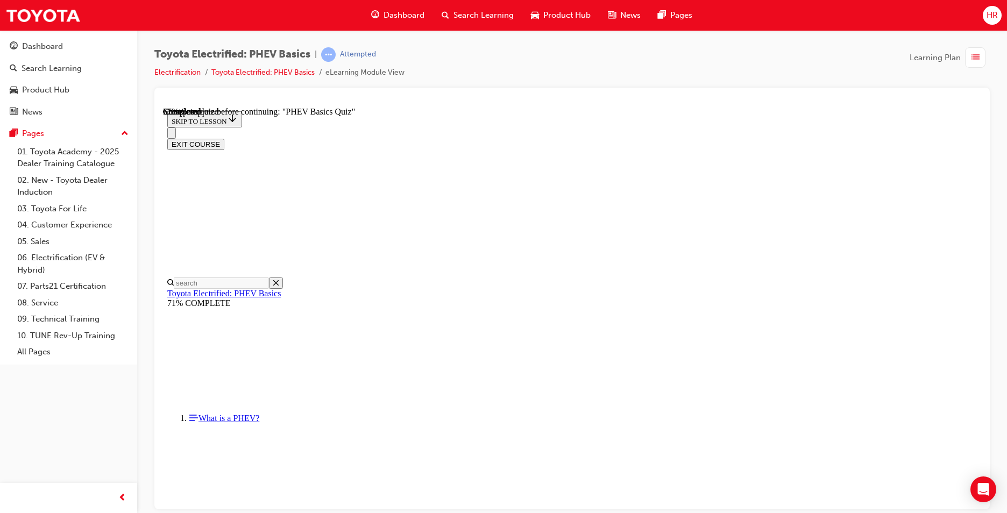
radio input "true"
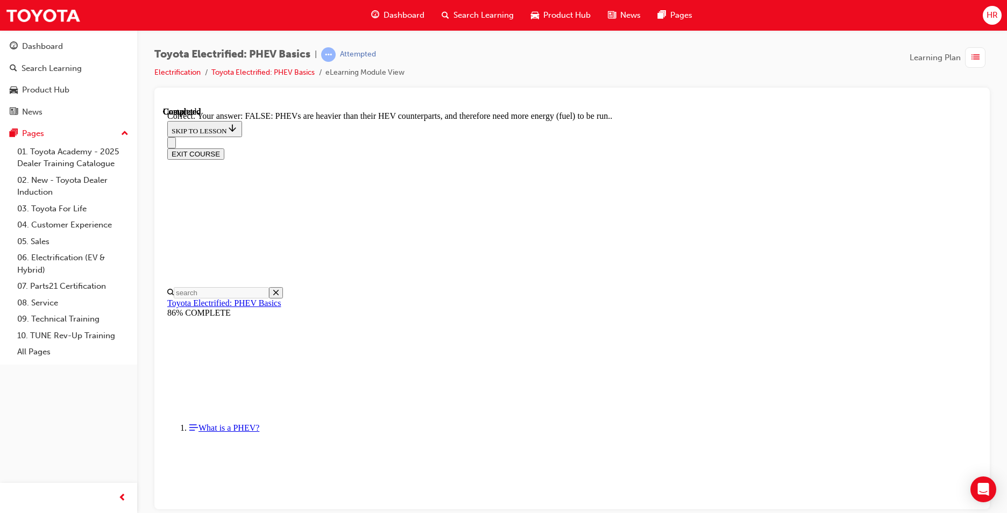
scroll to position [166, 0]
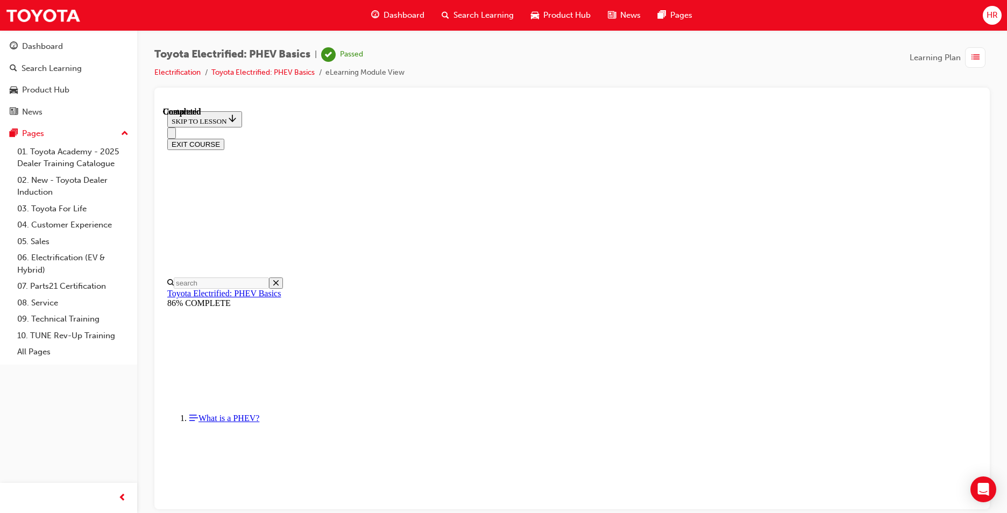
scroll to position [180, 0]
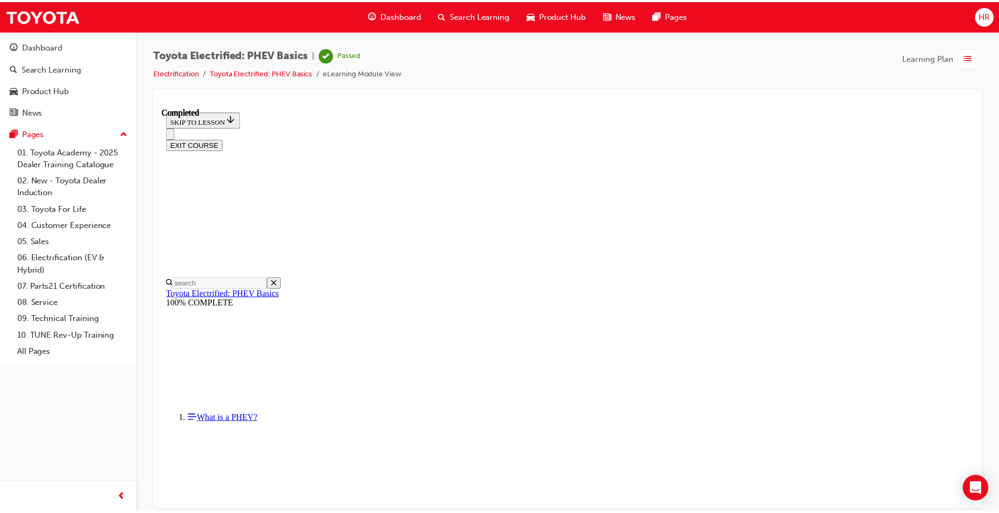
scroll to position [81, 0]
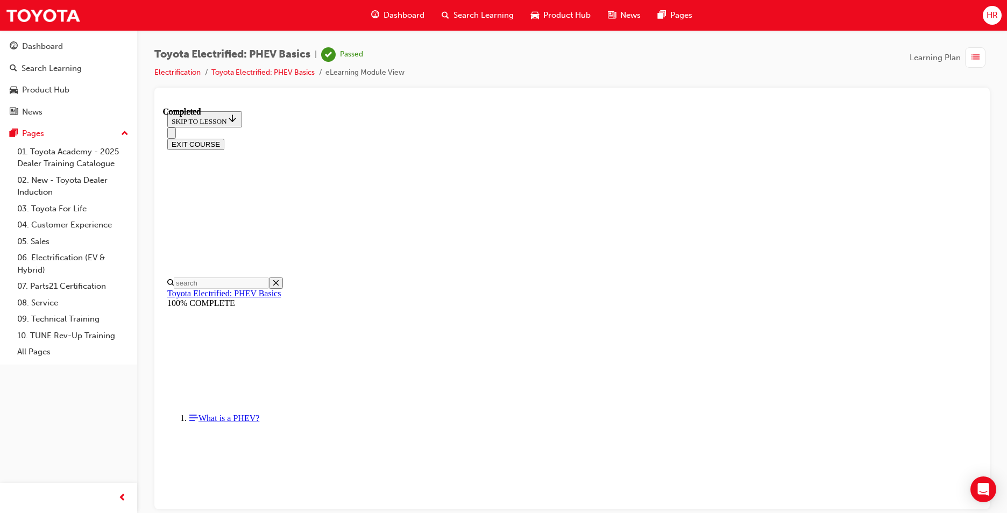
click at [980, 52] on div "button" at bounding box center [975, 57] width 20 height 20
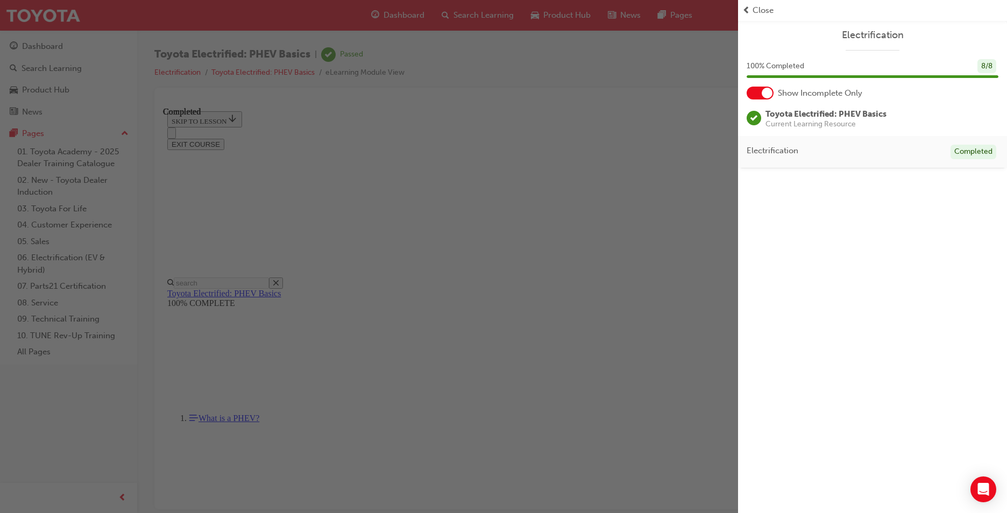
click at [548, 142] on div "button" at bounding box center [369, 256] width 738 height 513
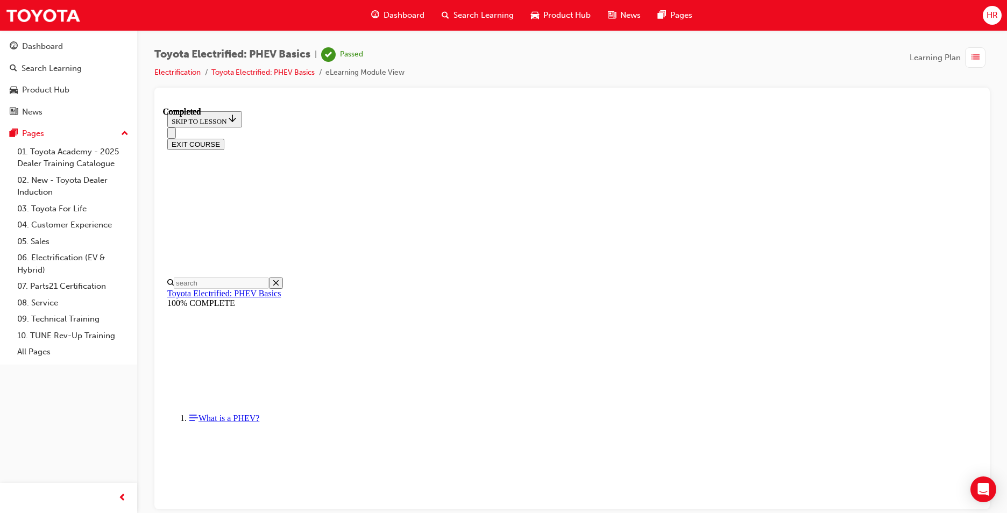
click at [398, 13] on span "Dashboard" at bounding box center [404, 15] width 41 height 12
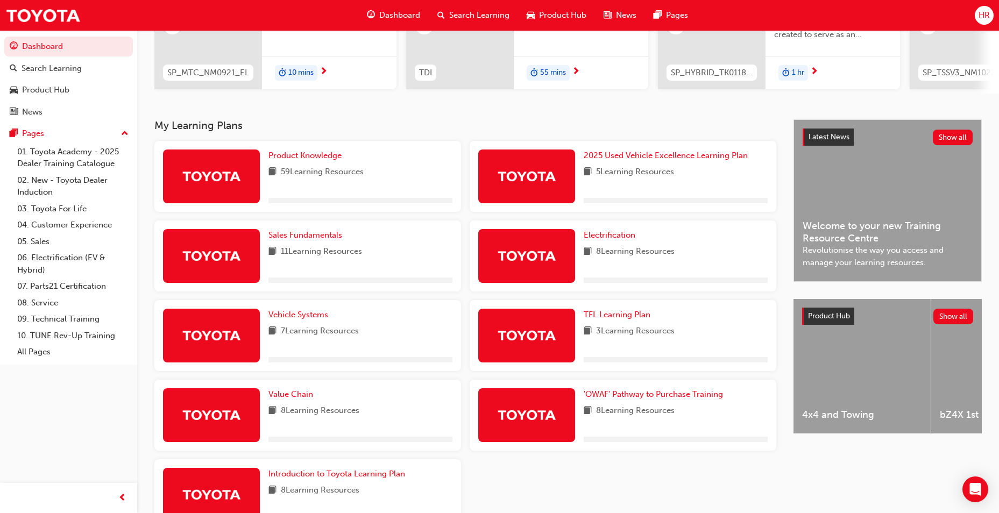
scroll to position [229, 0]
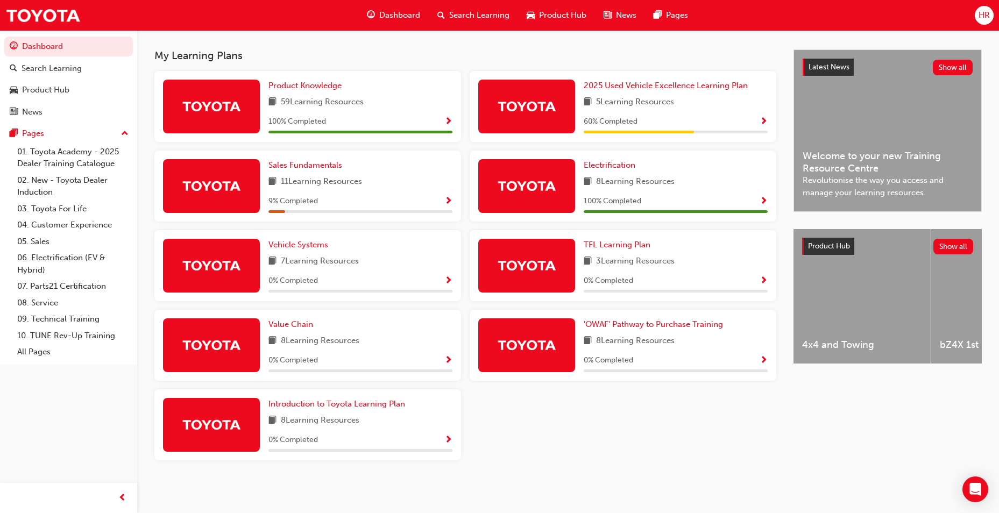
click at [297, 236] on div "Vehicle Systems 7 Learning Resources 0 % Completed" at bounding box center [307, 265] width 307 height 71
click at [304, 251] on link "Vehicle Systems" at bounding box center [301, 245] width 64 height 12
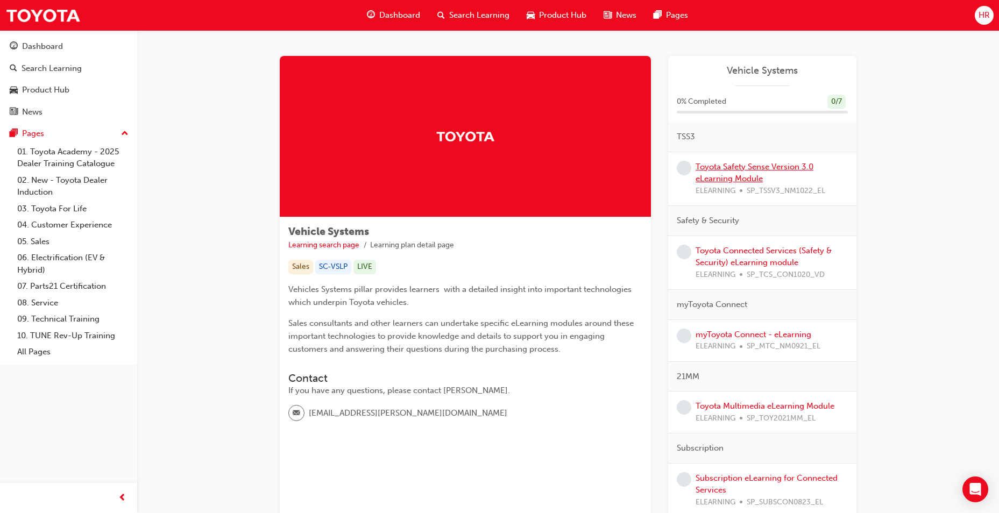
click at [740, 171] on link "Toyota Safety Sense Version 3.0 eLearning Module" at bounding box center [755, 173] width 118 height 22
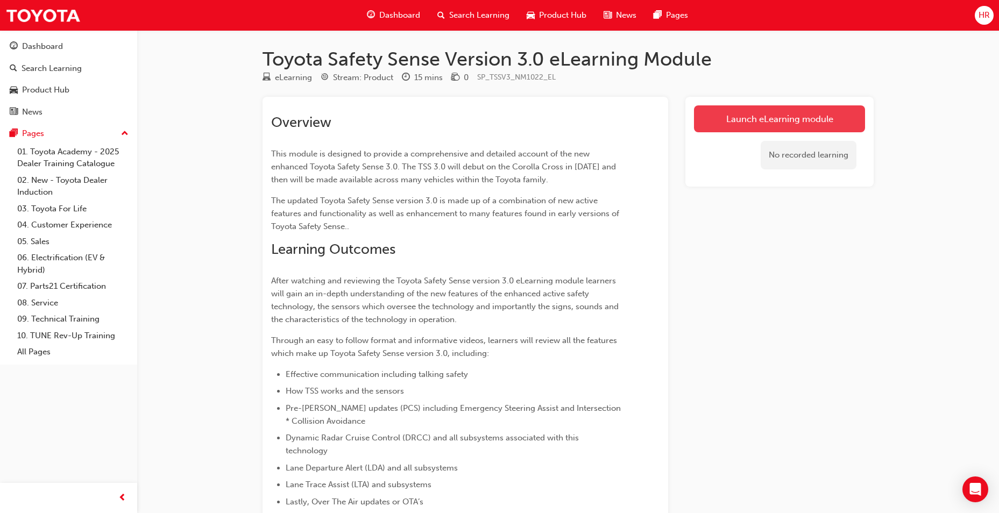
click at [731, 125] on link "Launch eLearning module" at bounding box center [779, 118] width 171 height 27
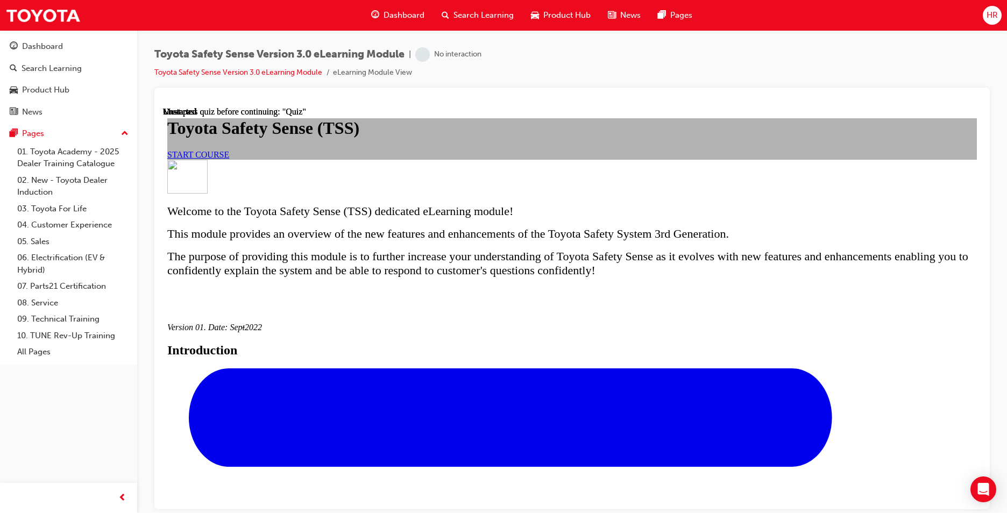
click at [229, 159] on span "START COURSE" at bounding box center [198, 154] width 62 height 9
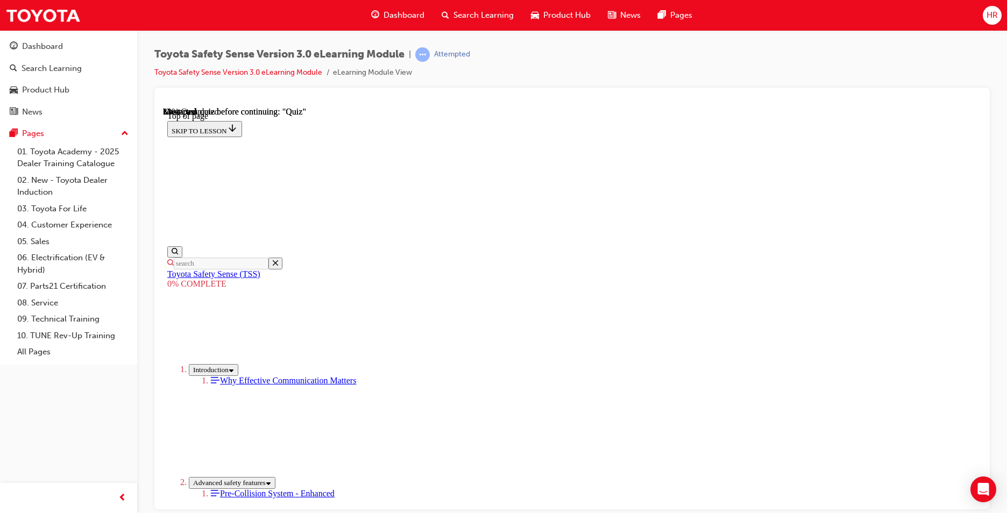
scroll to position [284, 0]
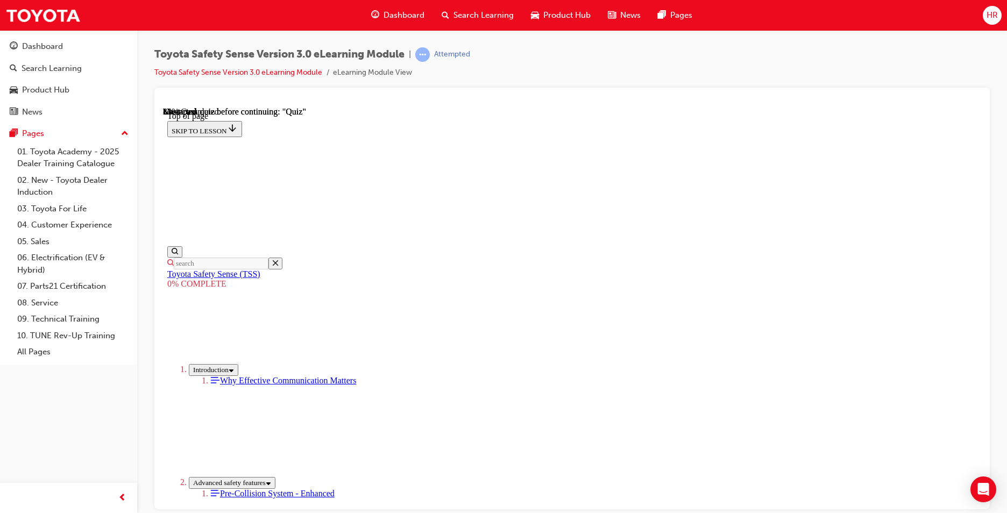
scroll to position [2259, 0]
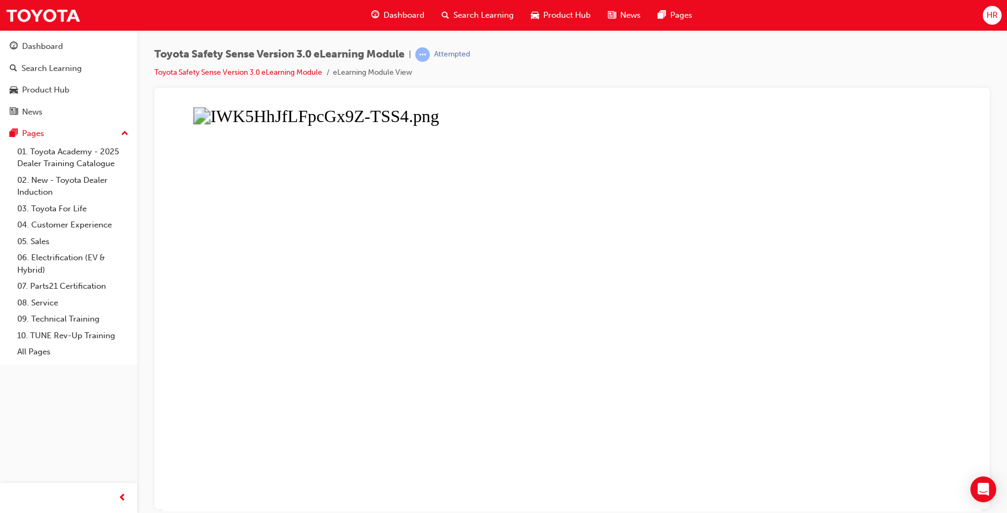
click at [660, 285] on button "Unzoom image" at bounding box center [572, 309] width 819 height 405
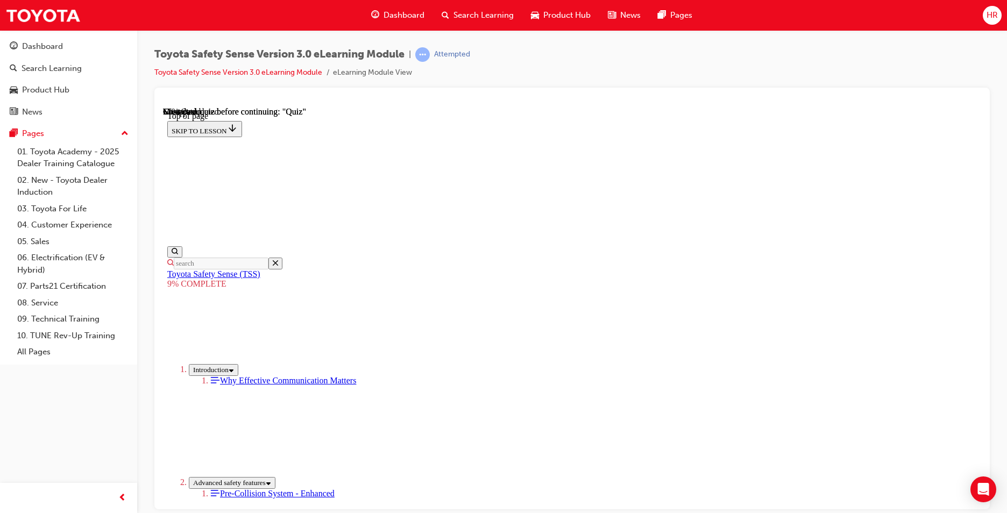
scroll to position [410, 0]
drag, startPoint x: 514, startPoint y: 174, endPoint x: 454, endPoint y: 210, distance: 70.4
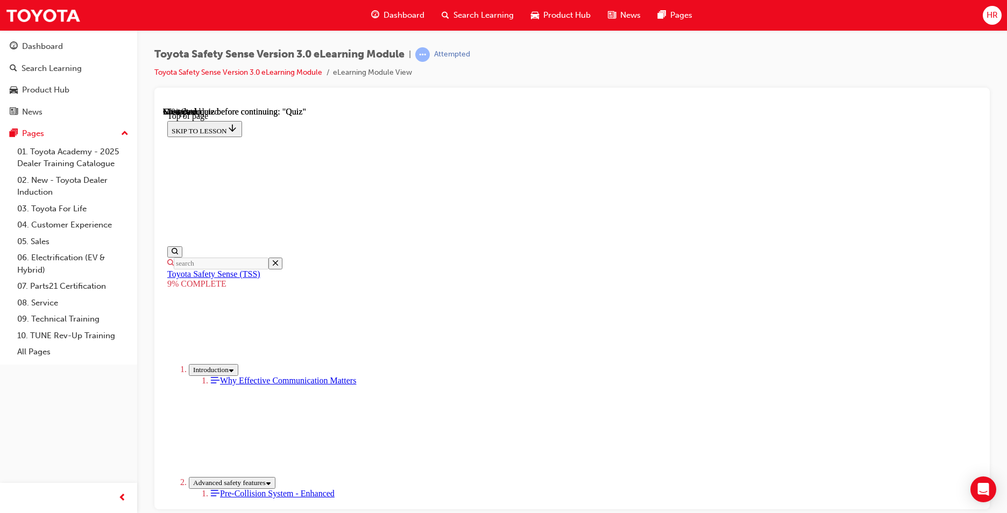
scroll to position [912, 0]
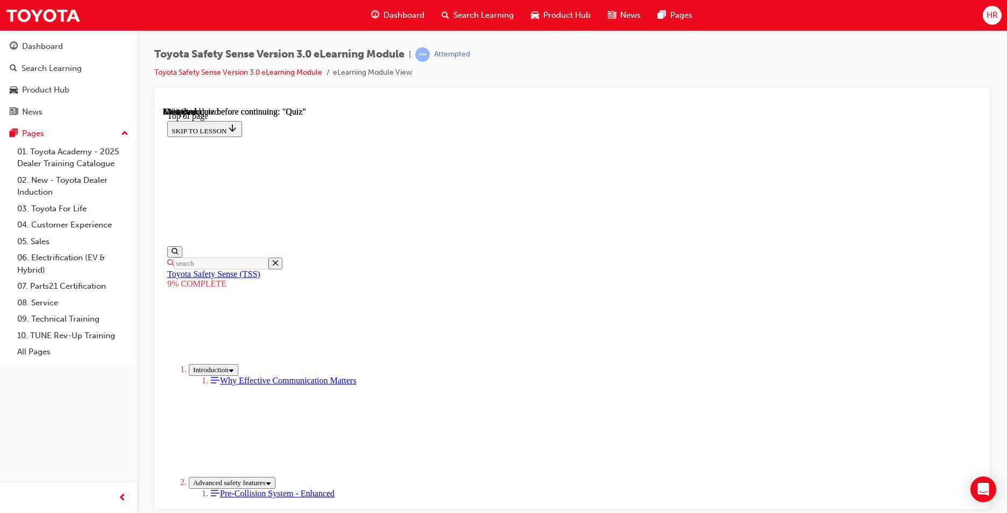
drag, startPoint x: 668, startPoint y: 225, endPoint x: 849, endPoint y: 436, distance: 278.2
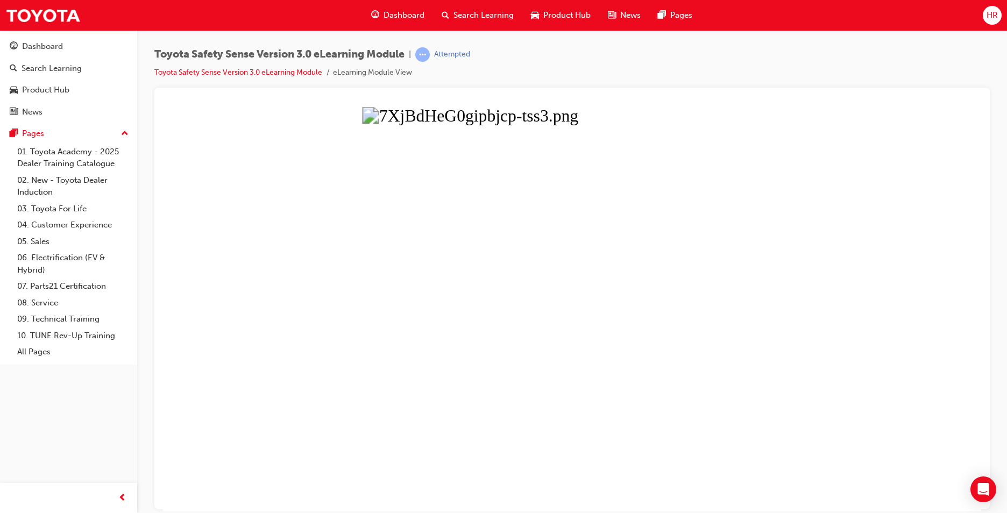
click at [647, 297] on button "Unzoom image" at bounding box center [572, 309] width 819 height 405
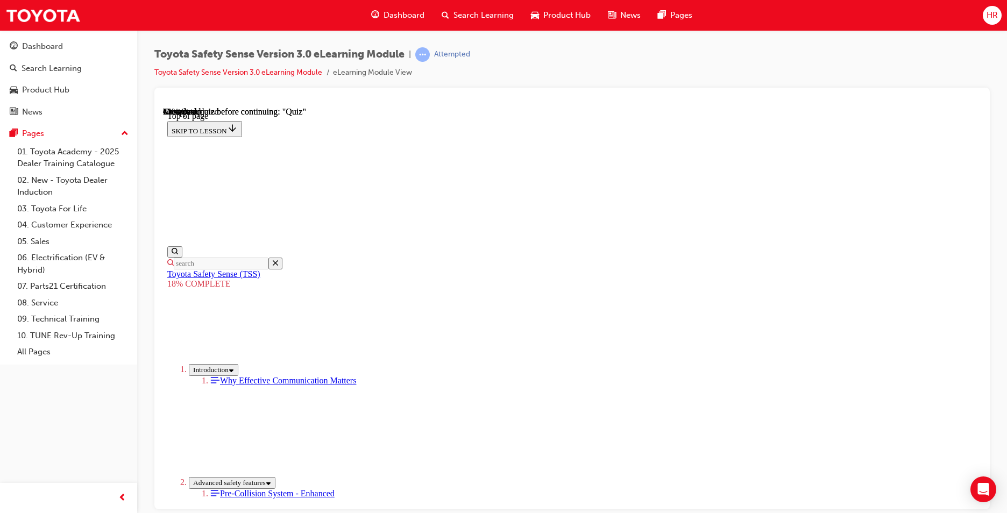
scroll to position [1336, 0]
drag, startPoint x: 549, startPoint y: 208, endPoint x: 588, endPoint y: 239, distance: 49.8
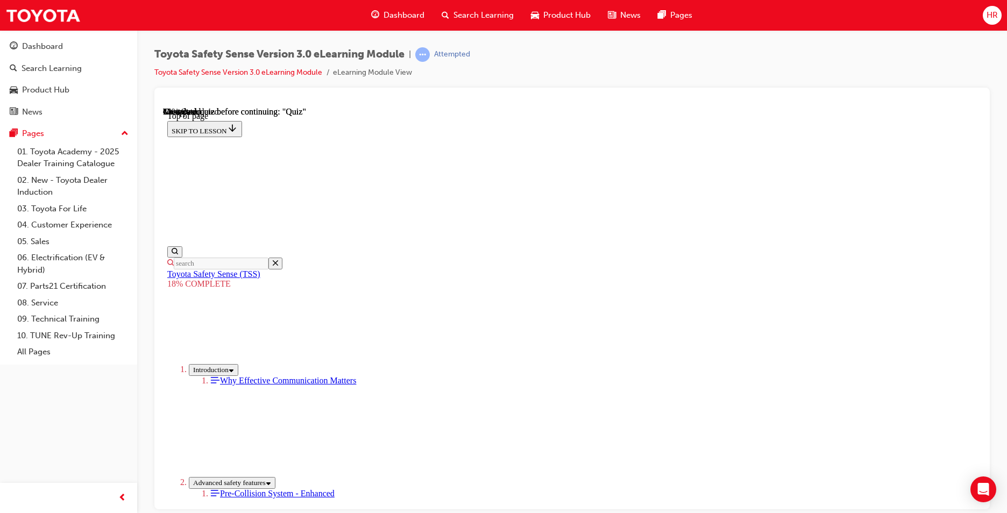
drag, startPoint x: 578, startPoint y: 232, endPoint x: 554, endPoint y: 225, distance: 25.4
drag, startPoint x: 661, startPoint y: 240, endPoint x: 644, endPoint y: 249, distance: 19.7
